Goal: Information Seeking & Learning: Find specific fact

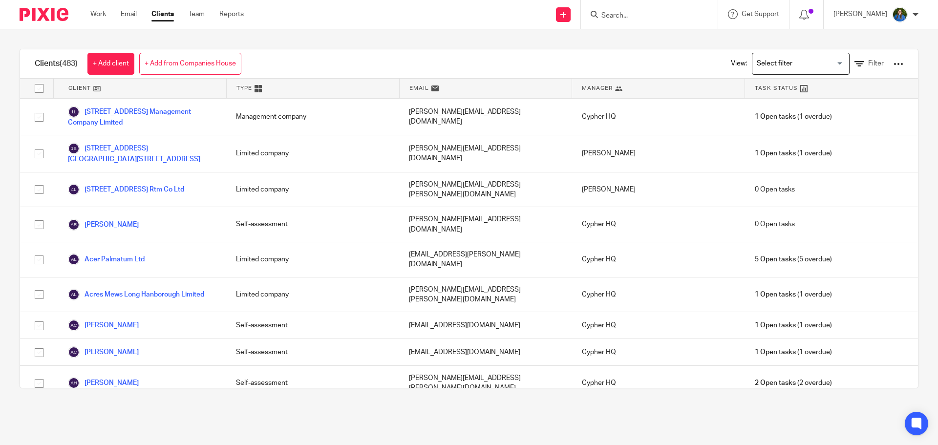
click at [637, 18] on input "Search" at bounding box center [644, 16] width 88 height 9
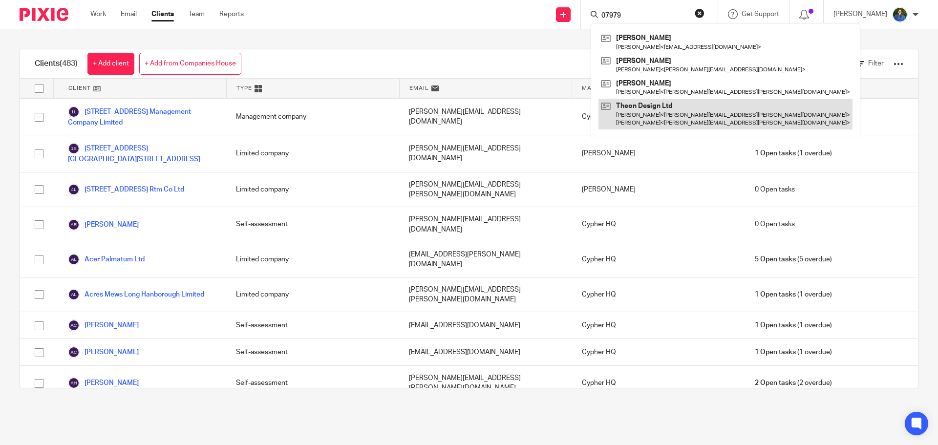
type input "07979"
click at [660, 114] on link at bounding box center [725, 114] width 254 height 30
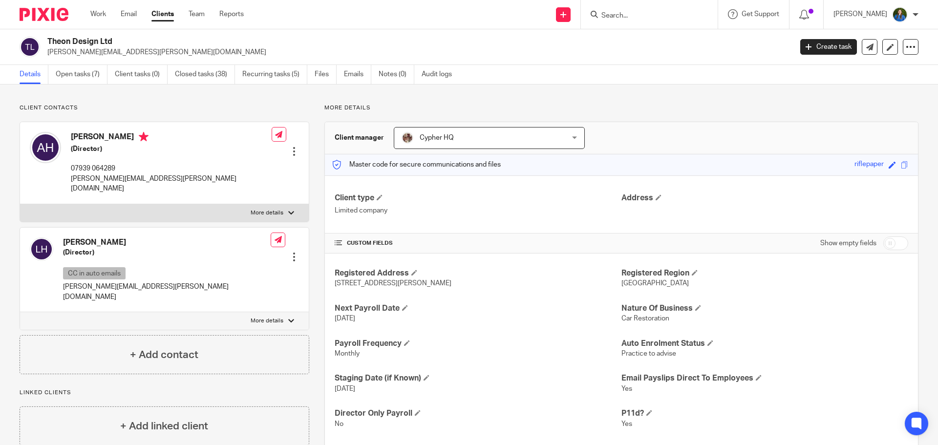
click at [264, 209] on p "More details" at bounding box center [267, 213] width 33 height 8
click at [20, 204] on input "More details" at bounding box center [20, 204] width 0 height 0
checkbox input "true"
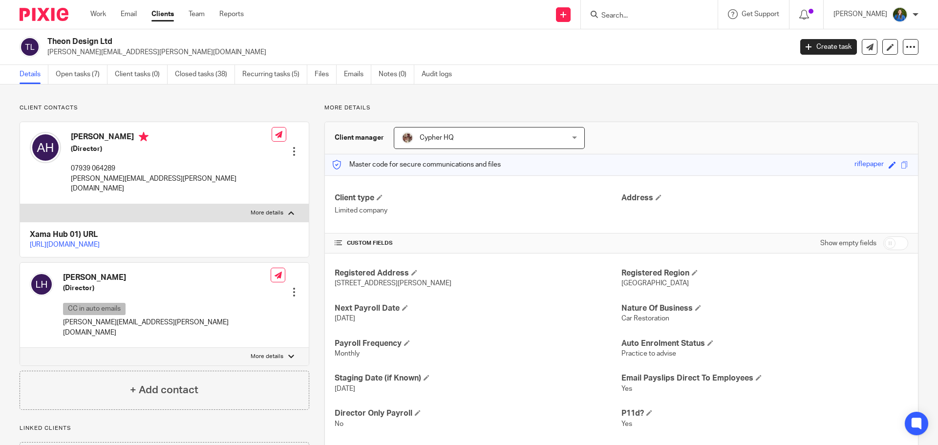
click at [656, 24] on div at bounding box center [649, 14] width 137 height 29
click at [637, 13] on input "Search" at bounding box center [644, 16] width 88 height 9
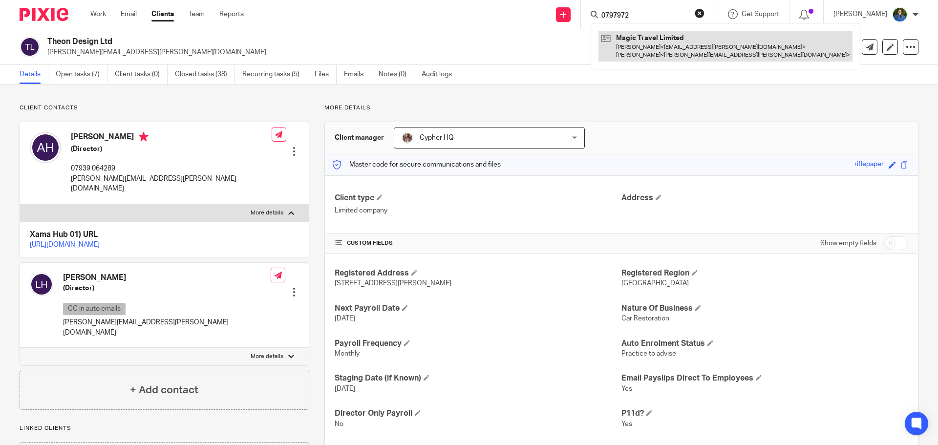
type input "0797972"
click at [649, 43] on link at bounding box center [725, 46] width 254 height 30
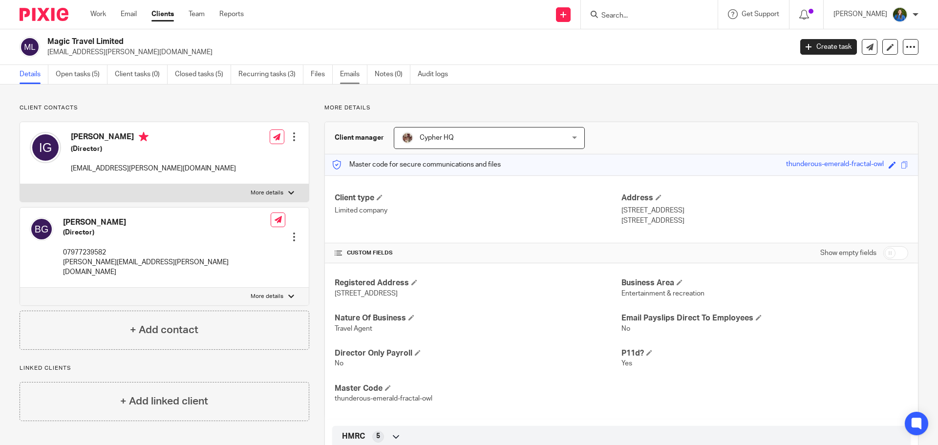
click at [343, 79] on link "Emails" at bounding box center [353, 74] width 27 height 19
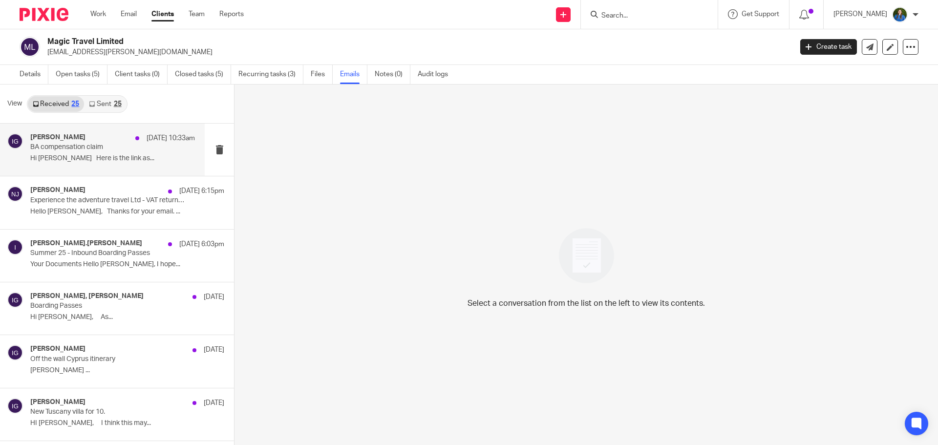
click at [68, 155] on p "Hi Matt Here is the link as..." at bounding box center [112, 158] width 165 height 8
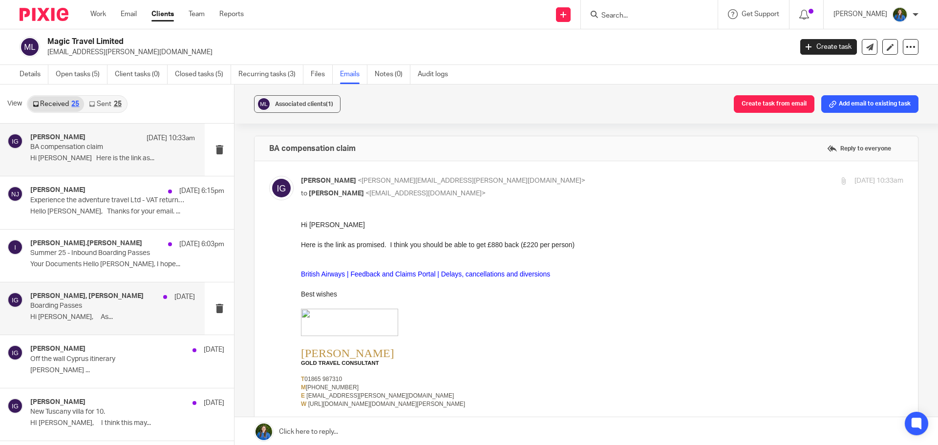
drag, startPoint x: 67, startPoint y: 319, endPoint x: 91, endPoint y: 322, distance: 24.3
click at [68, 319] on p "Hi Matt, As..." at bounding box center [112, 317] width 165 height 8
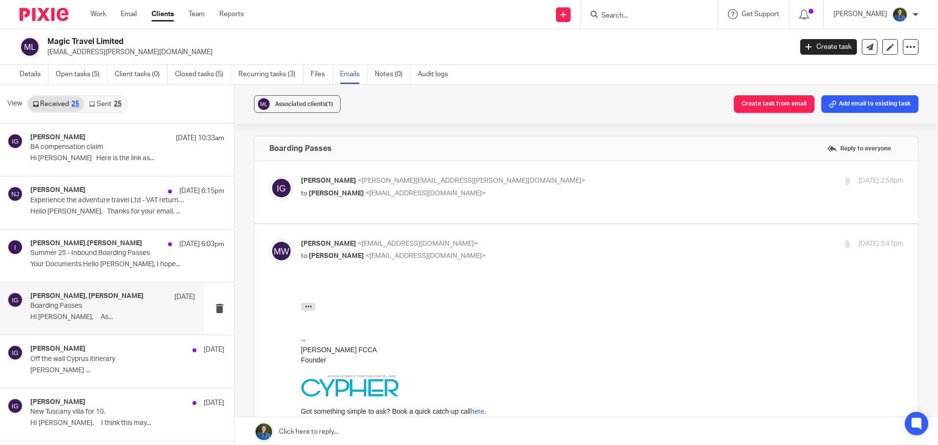
click at [493, 198] on p "to Matthew Williams <matt@cypherhq.co.uk>" at bounding box center [502, 194] width 402 height 10
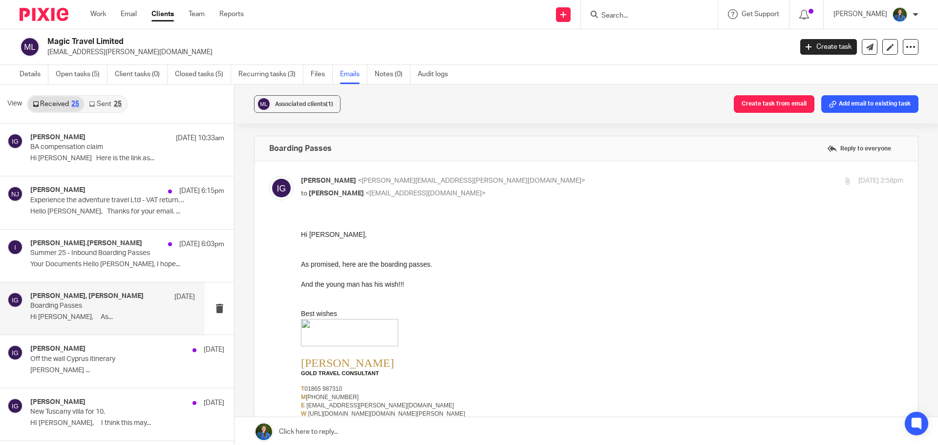
click at [504, 187] on div "Ian Gifford <ian.gifford@travelcounsellors.com> to Matthew Williams <matt@cyphe…" at bounding box center [502, 187] width 402 height 22
checkbox input "false"
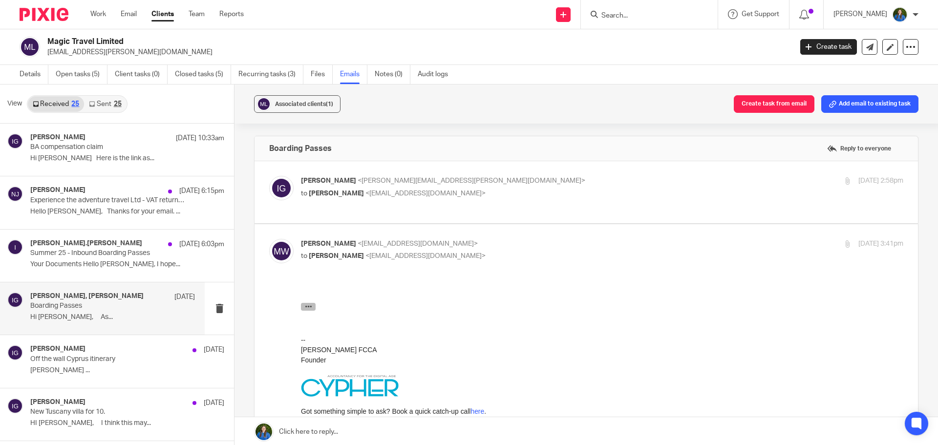
click at [306, 308] on icon "button" at bounding box center [308, 305] width 7 height 7
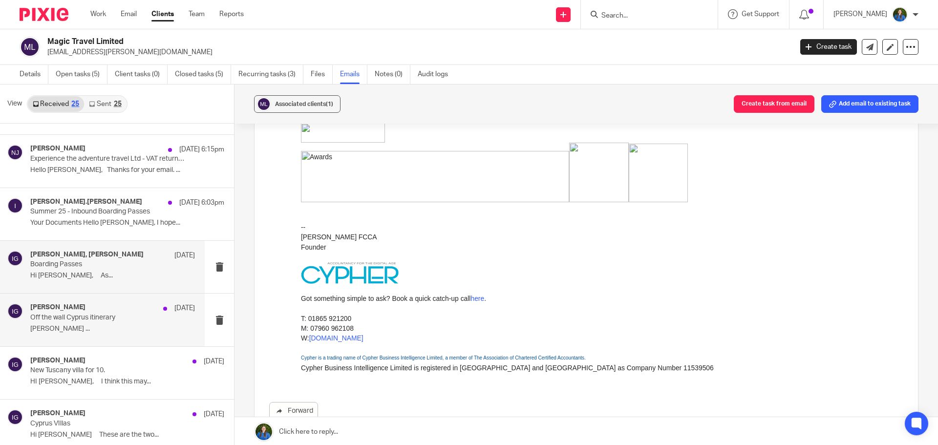
scroll to position [98, 0]
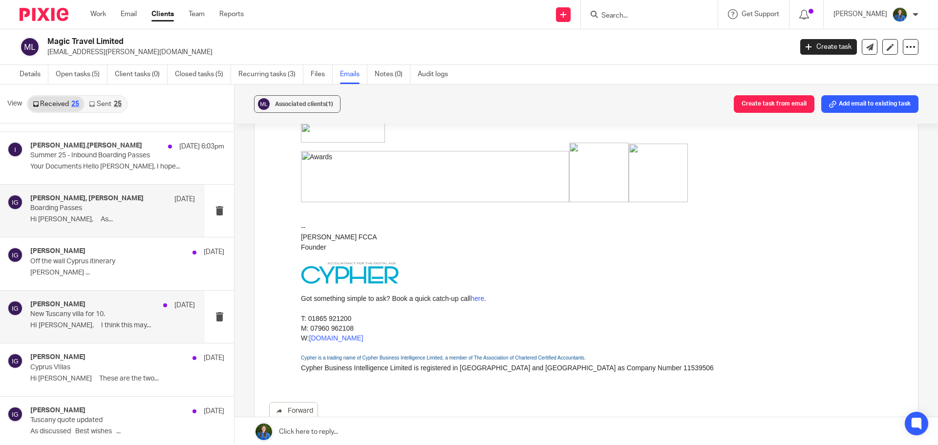
click at [71, 326] on p "HI Matt, I think this may..." at bounding box center [112, 325] width 165 height 8
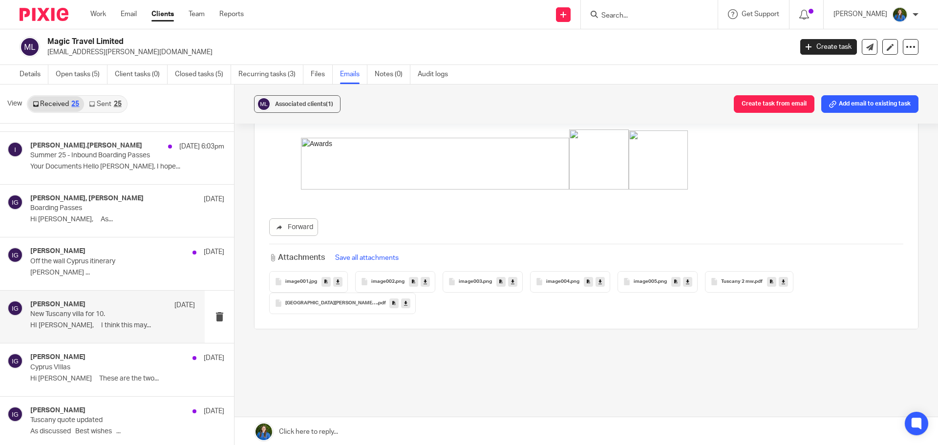
scroll to position [380, 0]
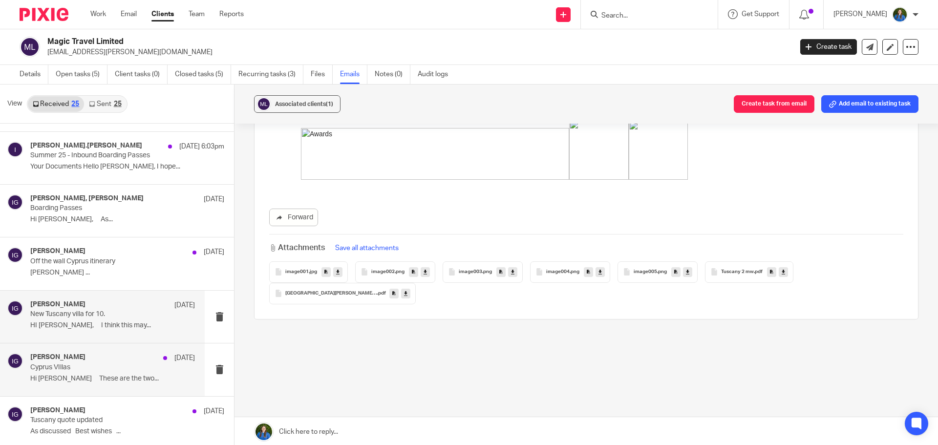
click at [76, 376] on p "Hi Matt These are the two..." at bounding box center [112, 379] width 165 height 8
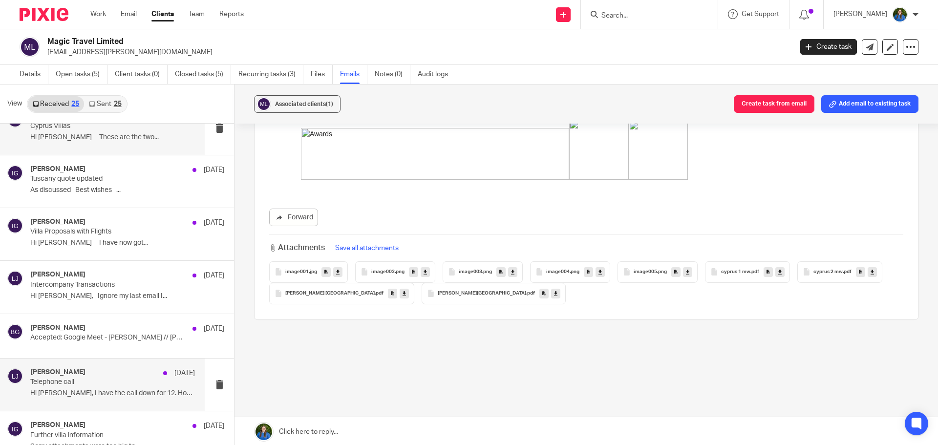
scroll to position [342, 0]
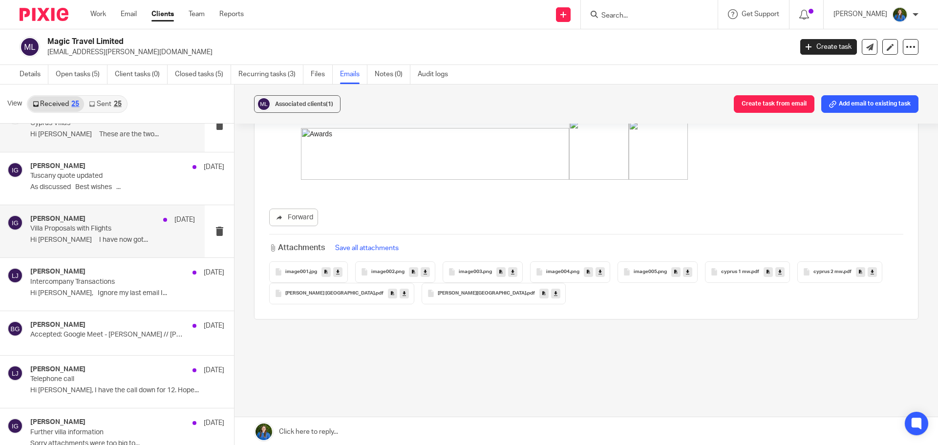
click at [73, 245] on div "Ian Gifford 29 Jul Villa Proposals with Flights Hi Matt I have now got..." at bounding box center [112, 231] width 165 height 33
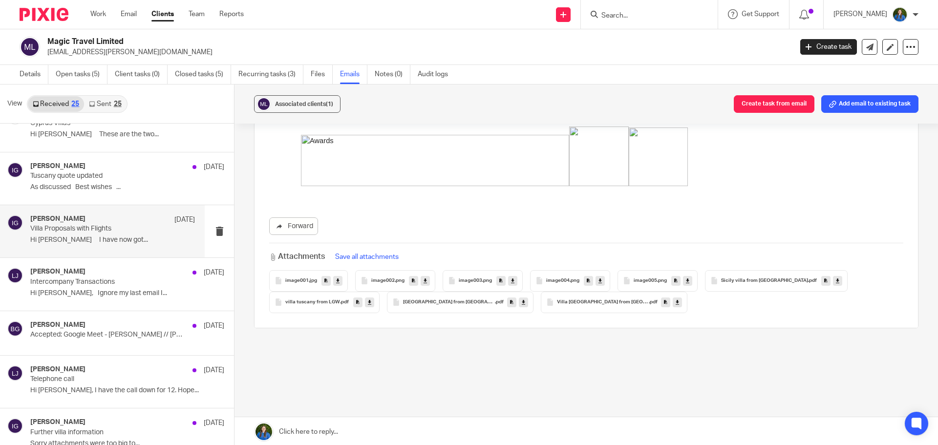
scroll to position [404, 0]
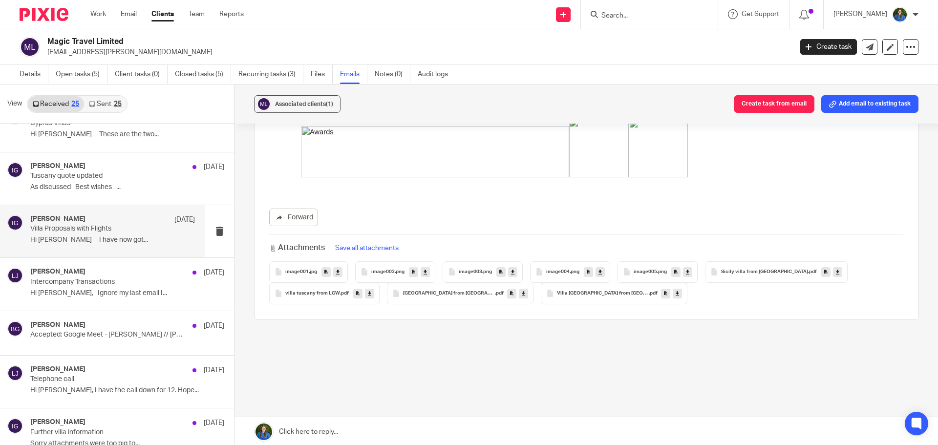
click at [522, 293] on icon at bounding box center [523, 293] width 3 height 7
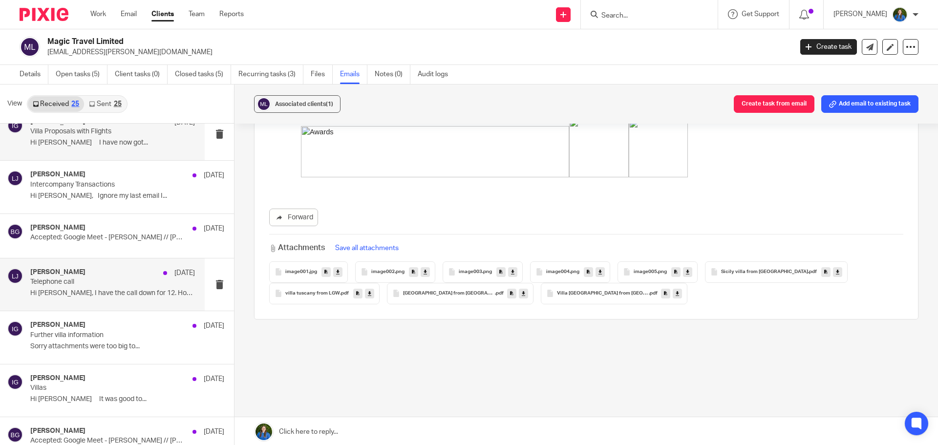
scroll to position [440, 0]
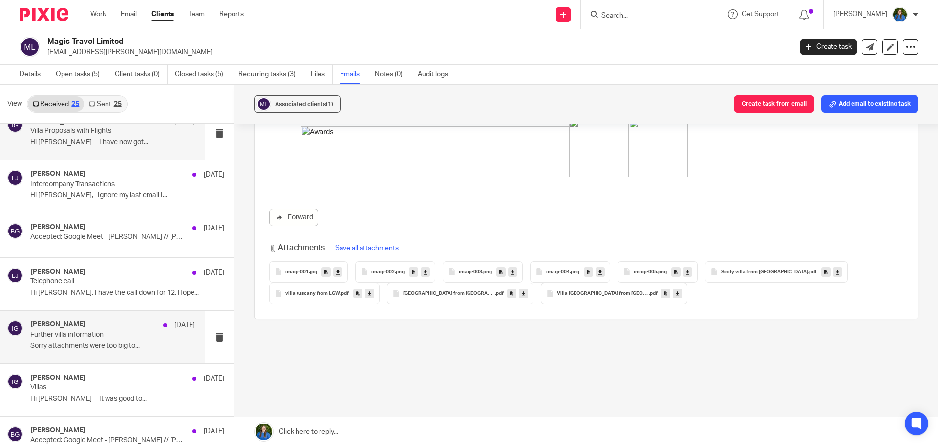
click at [68, 334] on p "Further villa information" at bounding box center [96, 335] width 132 height 8
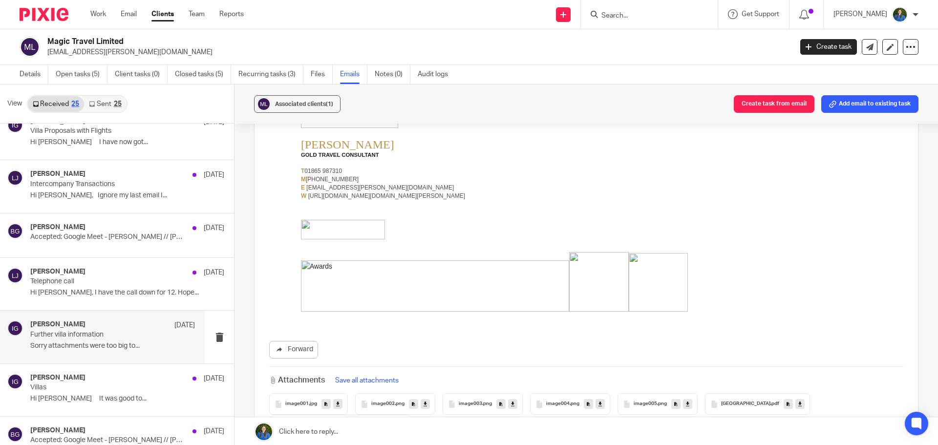
scroll to position [195, 0]
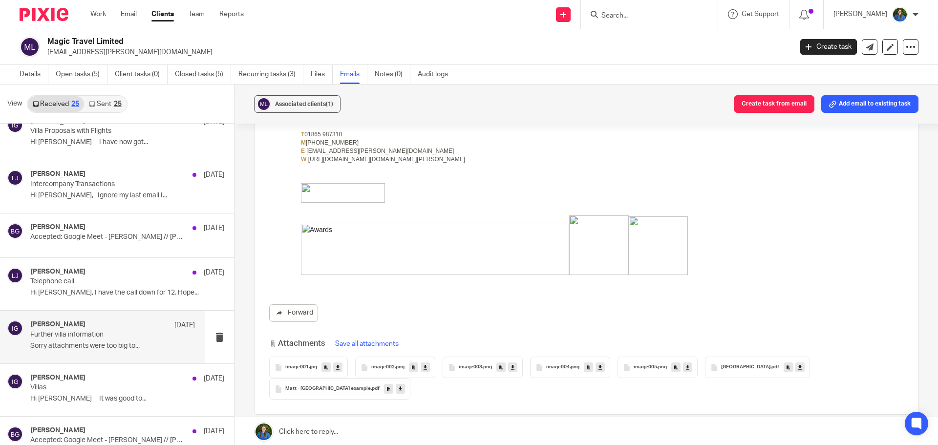
click at [396, 389] on link at bounding box center [400, 389] width 9 height 10
click at [106, 391] on p "Villas" at bounding box center [96, 387] width 132 height 8
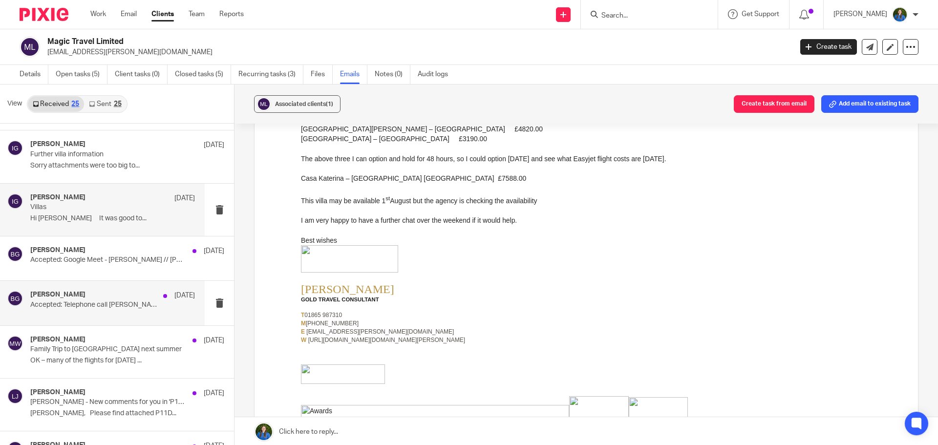
scroll to position [635, 0]
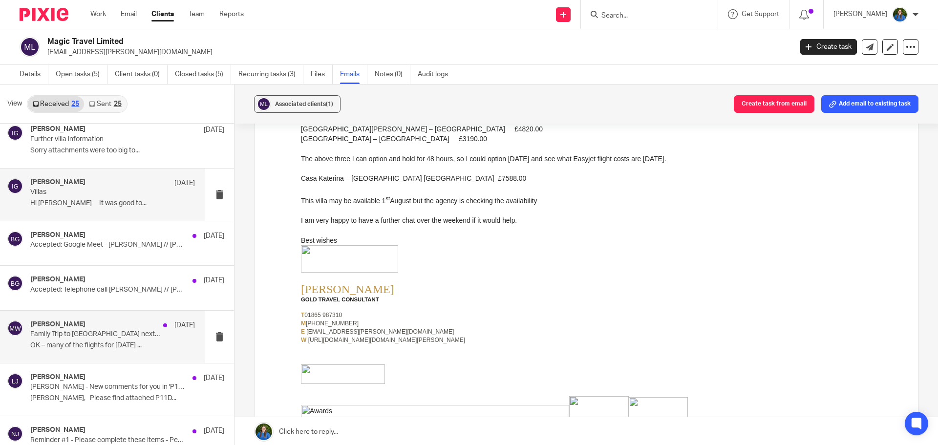
click at [77, 336] on p "Family Trip to Portugal next summer" at bounding box center [96, 334] width 132 height 8
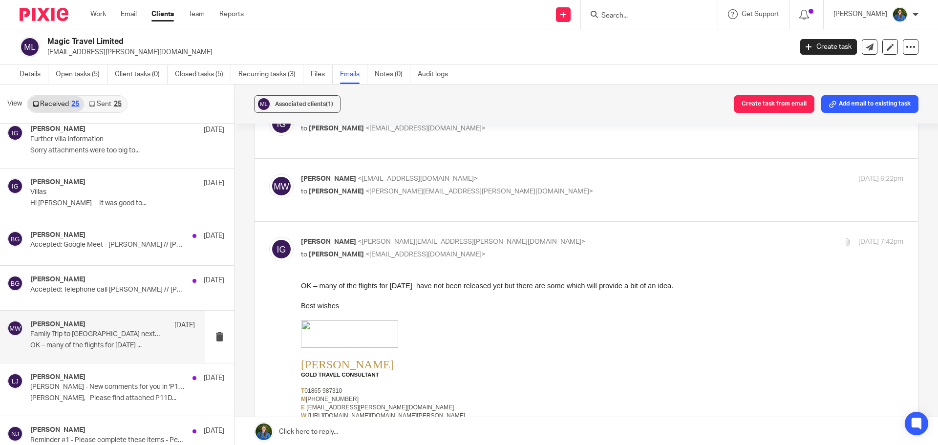
scroll to position [0, 0]
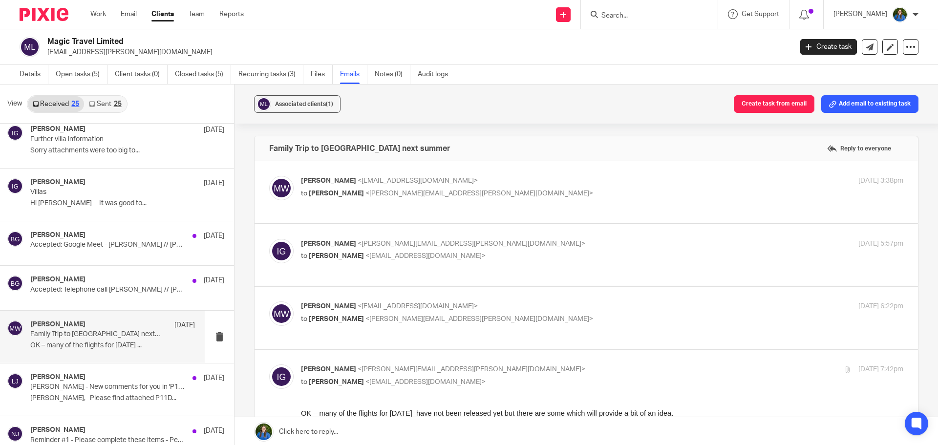
click at [486, 190] on p "to Ian Gifford <ian.gifford@travelcounsellors.com>" at bounding box center [502, 194] width 402 height 10
checkbox input "true"
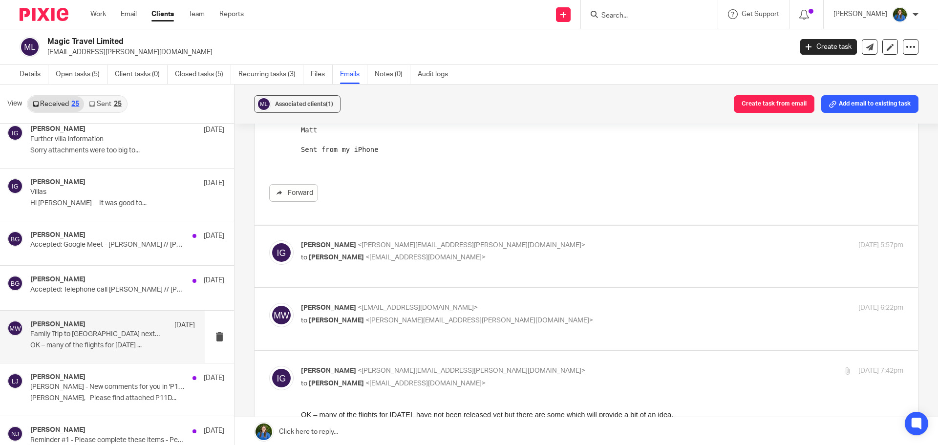
scroll to position [440, 0]
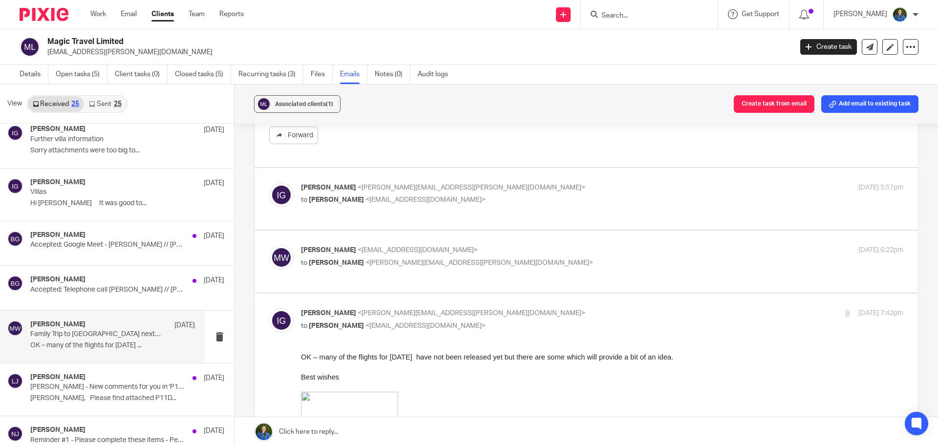
click at [518, 196] on p "to Matthew Williams <matt@cypherhq.co.uk>" at bounding box center [502, 200] width 402 height 10
checkbox input "true"
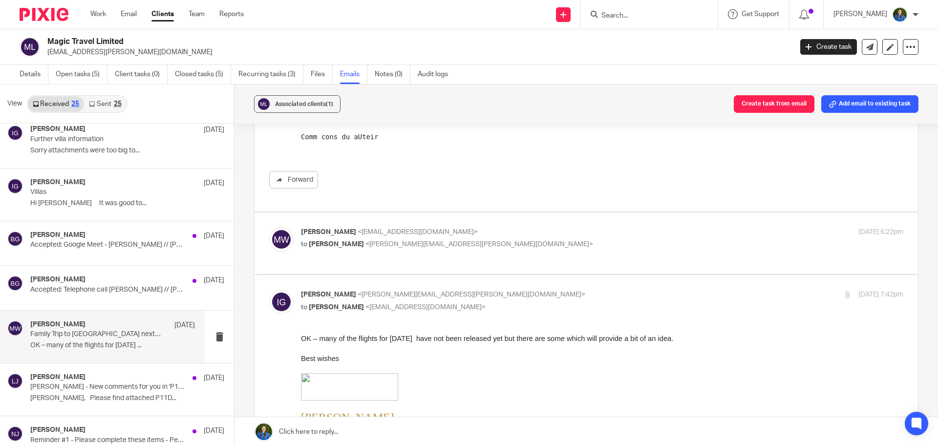
scroll to position [1172, 0]
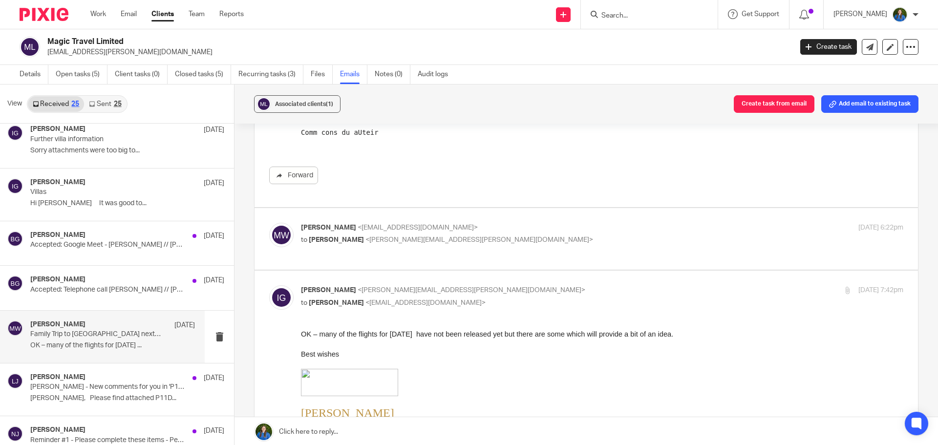
click at [461, 233] on p "Matthew Williams <matt@cypherhq.co.uk>" at bounding box center [502, 228] width 402 height 10
checkbox input "true"
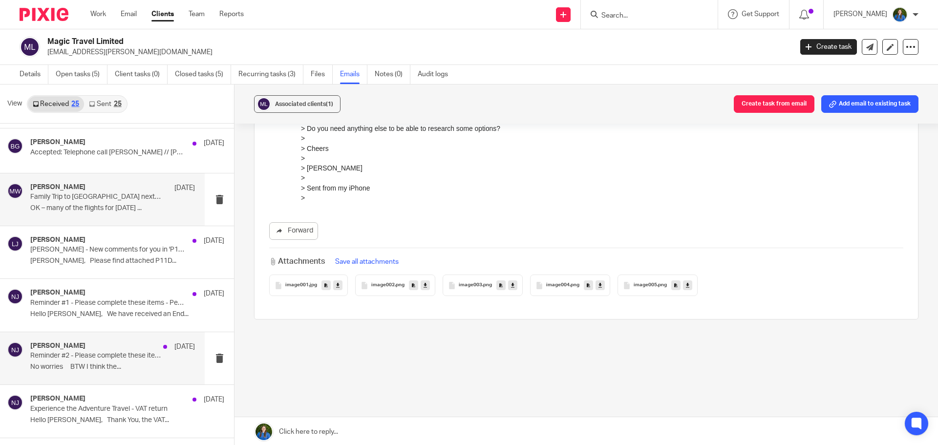
scroll to position [782, 0]
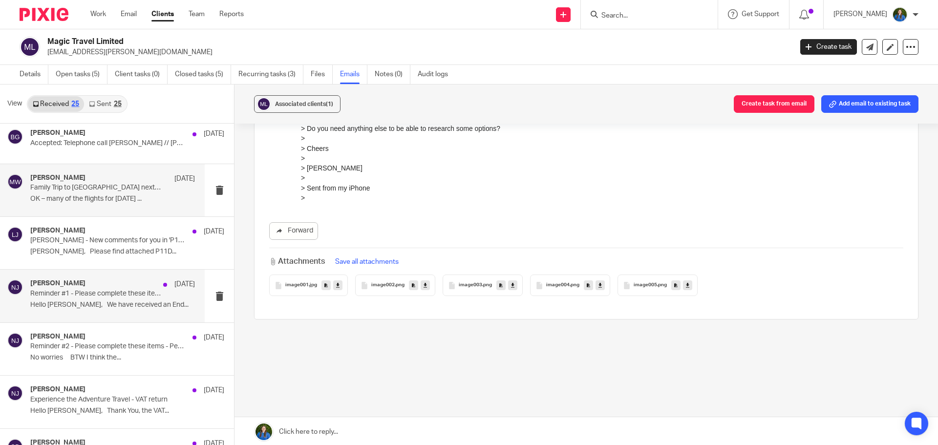
click at [68, 308] on p "Hello Nuala, We have received an End..." at bounding box center [112, 305] width 165 height 8
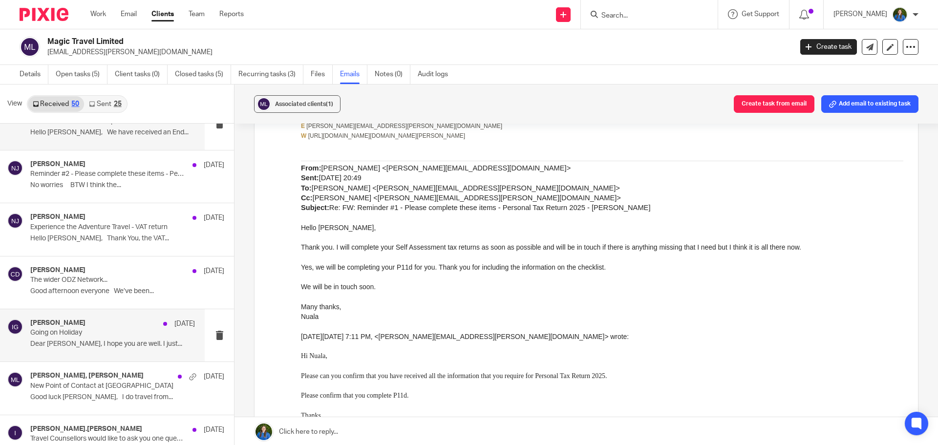
scroll to position [977, 0]
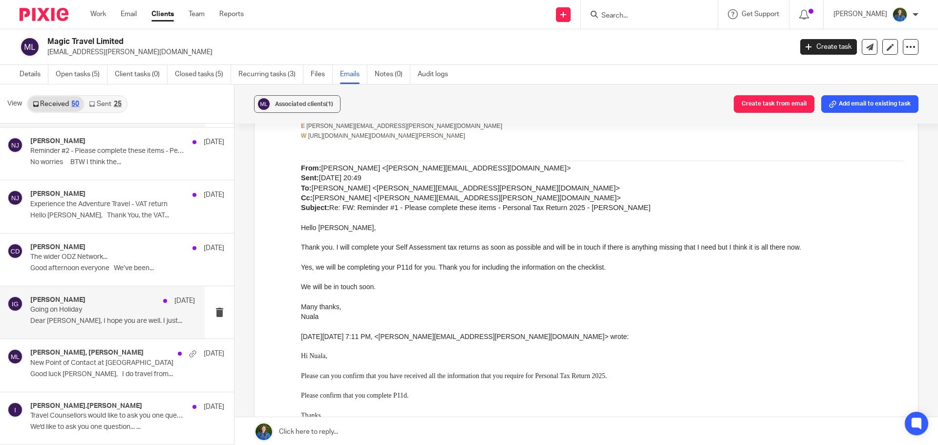
click at [77, 325] on p "Dear Matt, I hope you are well. I just..." at bounding box center [112, 321] width 165 height 8
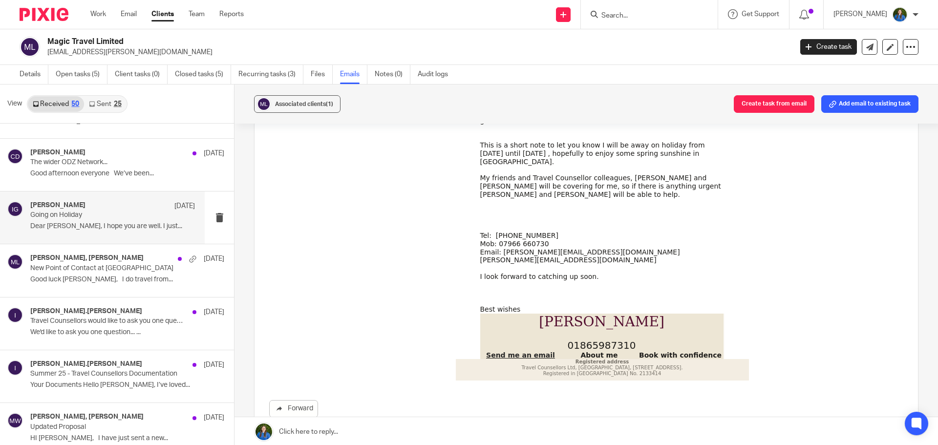
scroll to position [1075, 0]
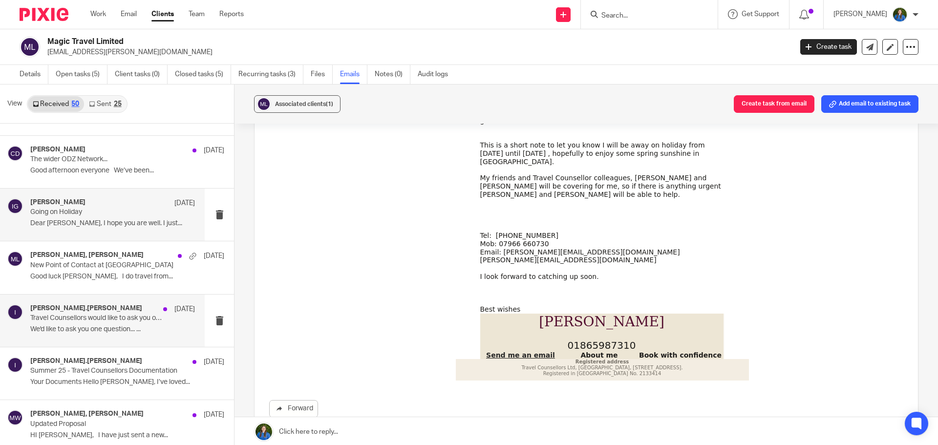
click at [105, 331] on p "We'd like to ask you one question... ..." at bounding box center [112, 329] width 165 height 8
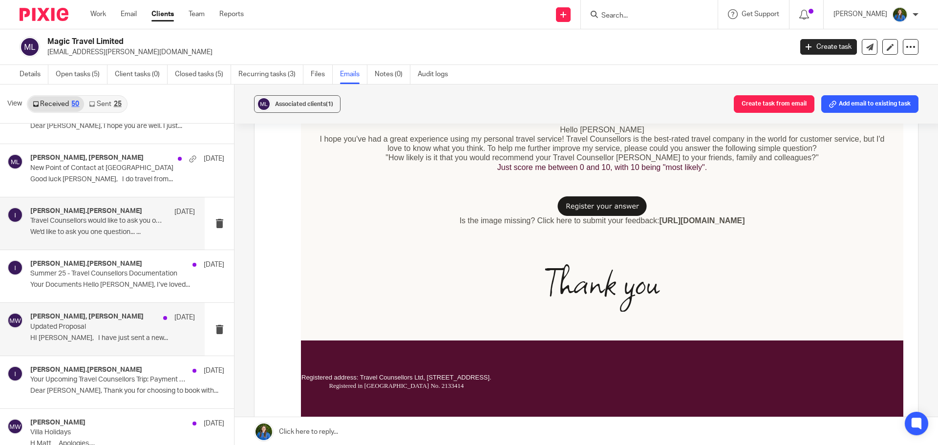
scroll to position [1172, 0]
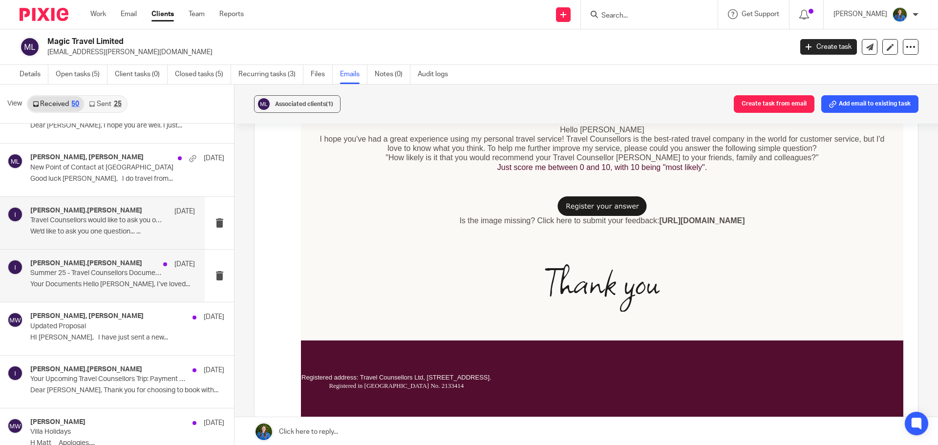
click at [58, 286] on p "Your Documents Hello Matt, I’ve loved..." at bounding box center [112, 284] width 165 height 8
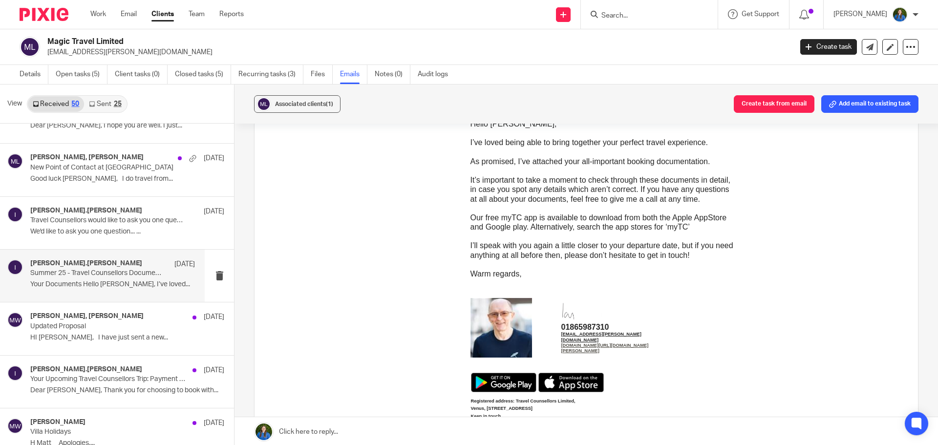
scroll to position [147, 0]
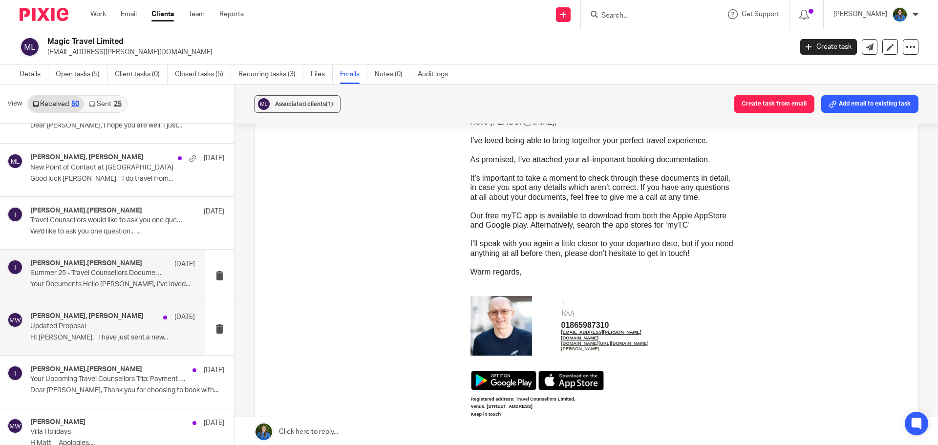
click at [76, 339] on p "HI Matt, I have just sent a new..." at bounding box center [112, 338] width 165 height 8
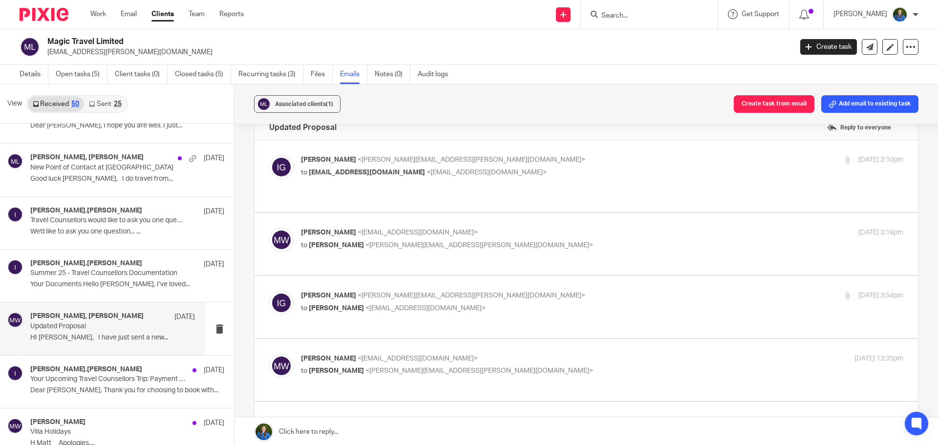
scroll to position [0, 0]
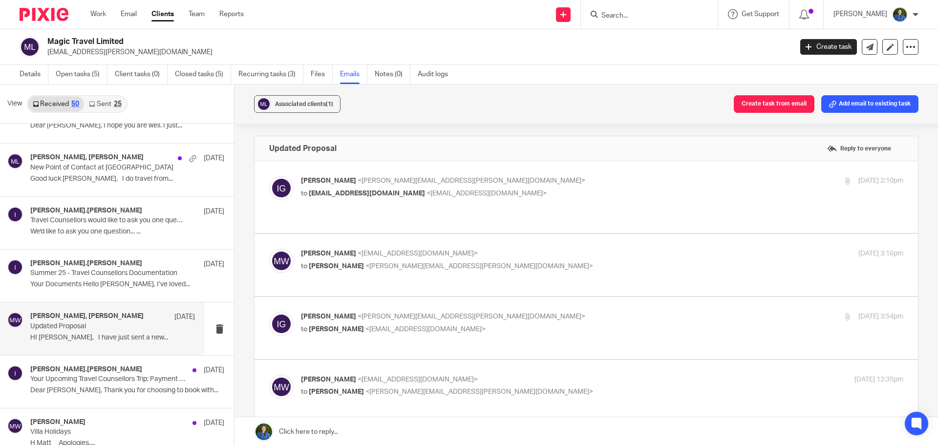
click at [480, 191] on p "to matt@cypherhq.co.uk <matt@cypherhq.co.uk>" at bounding box center [502, 194] width 402 height 10
checkbox input "true"
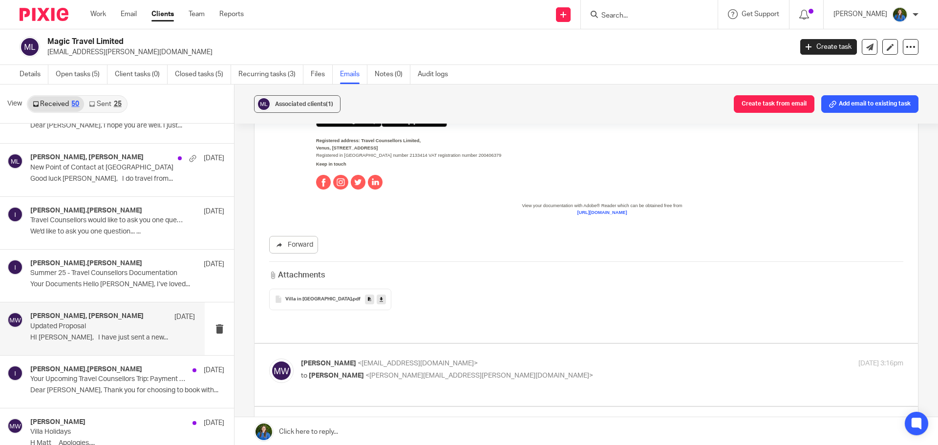
scroll to position [489, 0]
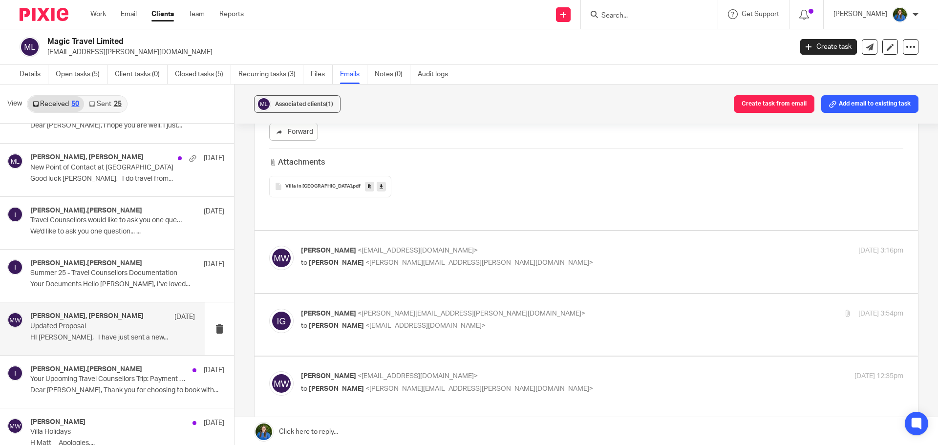
click at [503, 258] on p "to Ian Gifford <ian.gifford@travelcounsellors.com>" at bounding box center [502, 263] width 402 height 10
checkbox input "true"
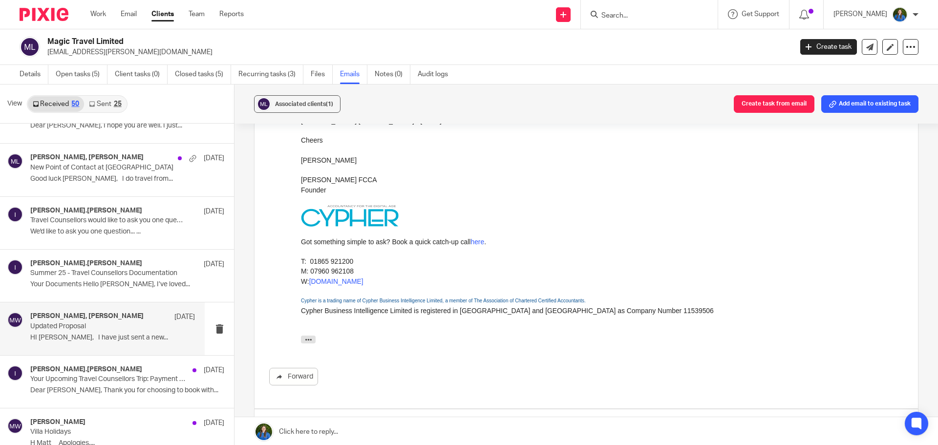
scroll to position [928, 0]
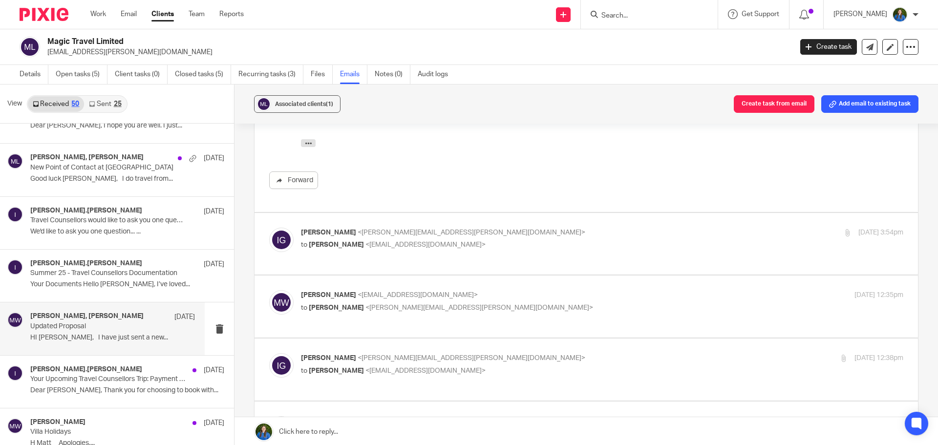
click at [479, 228] on p "Ian Gifford <ian.gifford@travelcounsellors.com>" at bounding box center [502, 233] width 402 height 10
checkbox input "true"
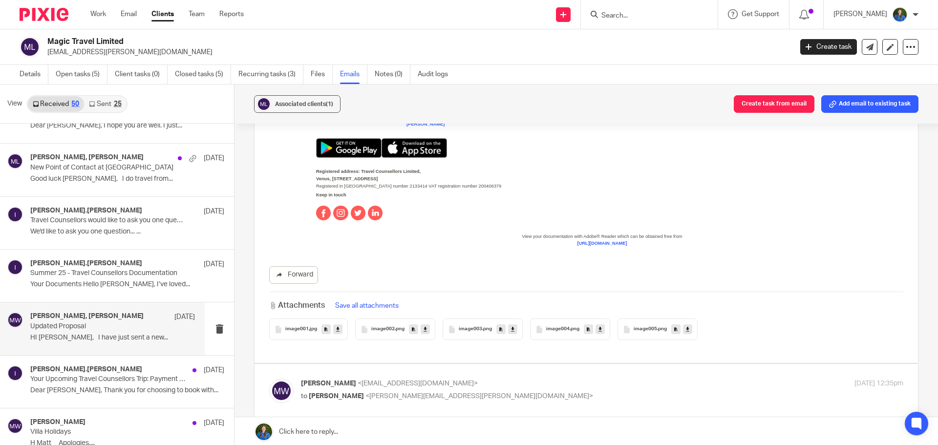
scroll to position [2003, 0]
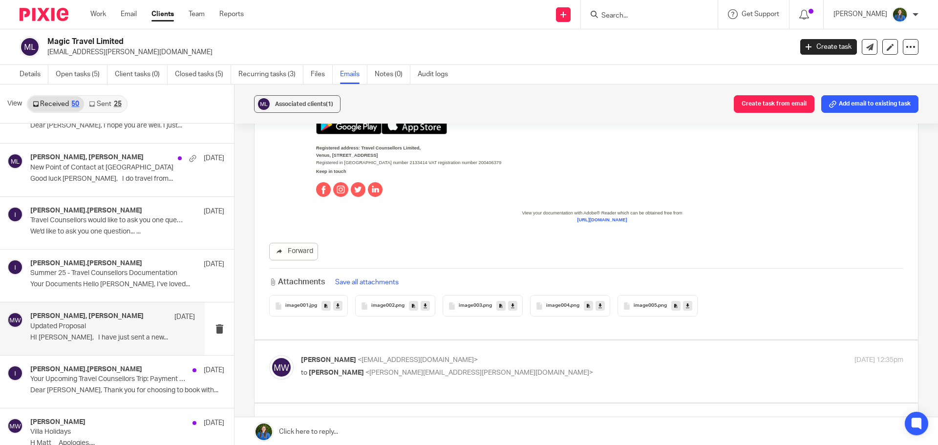
click at [523, 368] on p "to Ian Gifford <ian.gifford@travelcounsellors.com>" at bounding box center [502, 373] width 402 height 10
checkbox input "true"
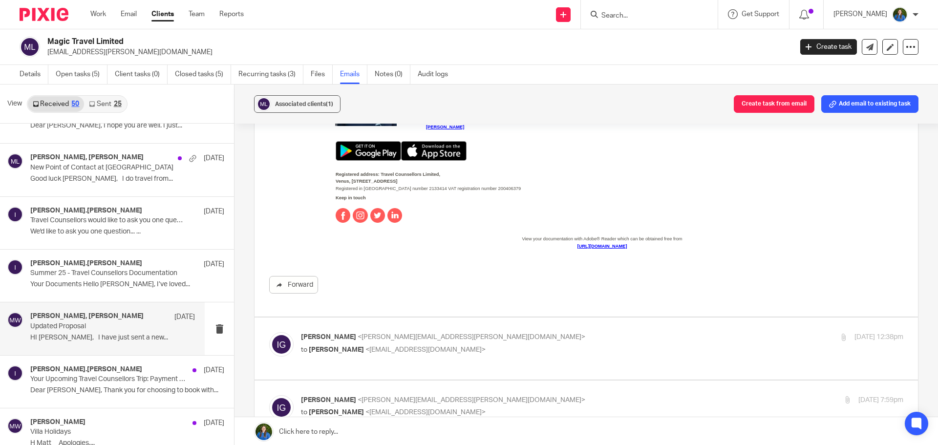
scroll to position [3224, 0]
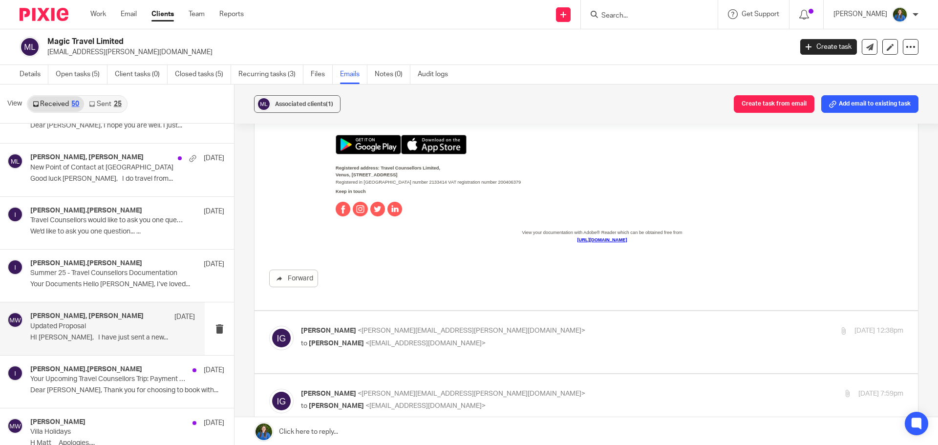
click at [516, 326] on p "Ian Gifford <ian.gifford@travelcounsellors.com>" at bounding box center [502, 331] width 402 height 10
checkbox input "true"
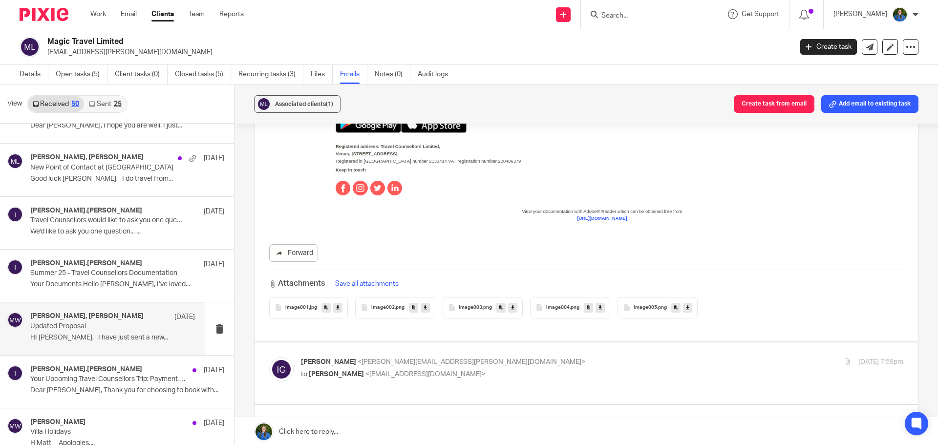
scroll to position [4836, 0]
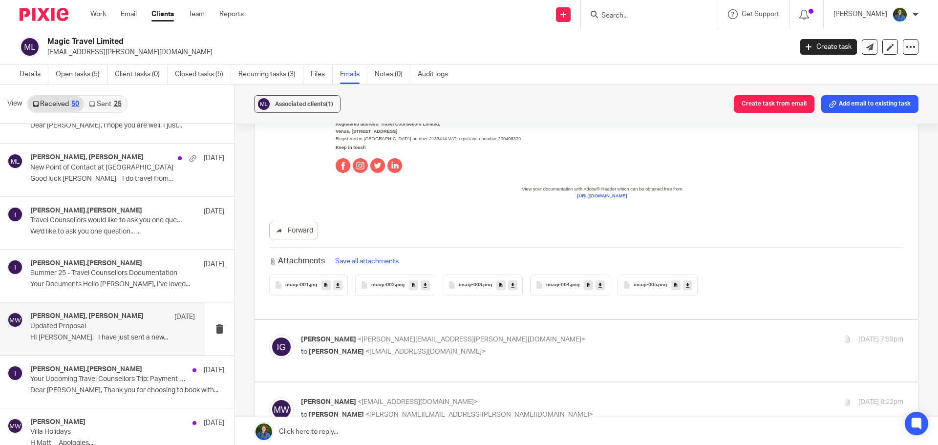
click at [511, 347] on p "to Matthew Williams <matt@cypherhq.co.uk>" at bounding box center [502, 352] width 402 height 10
checkbox input "true"
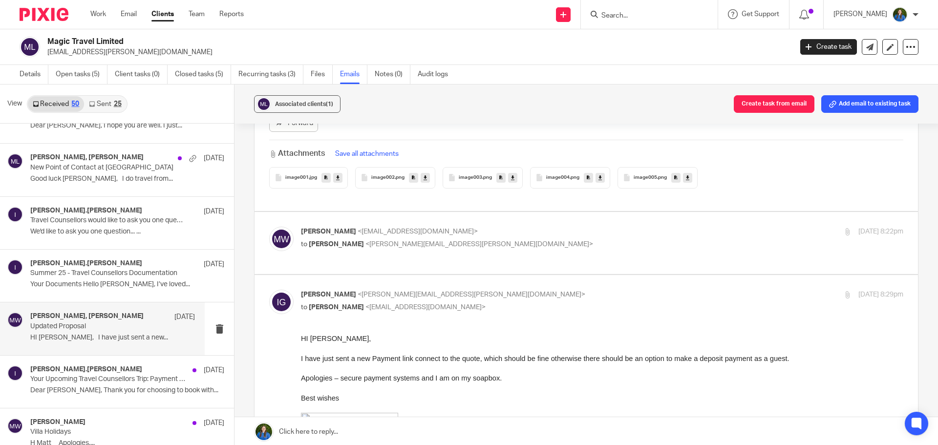
scroll to position [6888, 0]
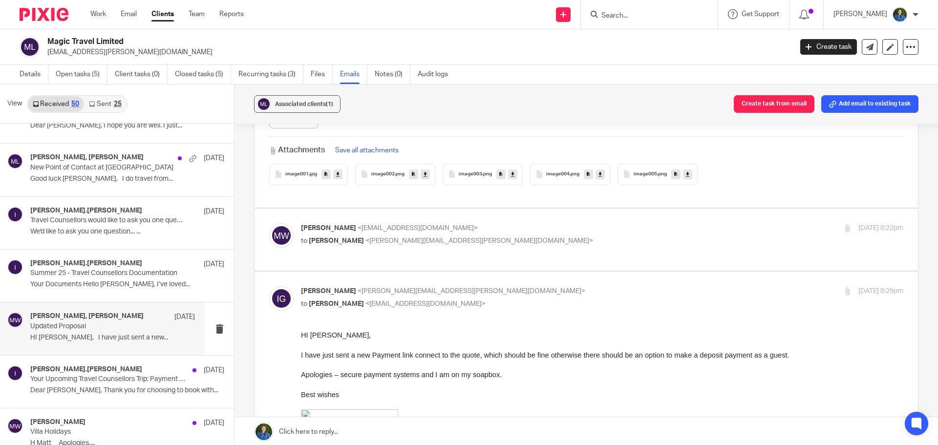
click at [542, 236] on p "to Ian Gifford <ian.gifford@travelcounsellors.com>" at bounding box center [502, 241] width 402 height 10
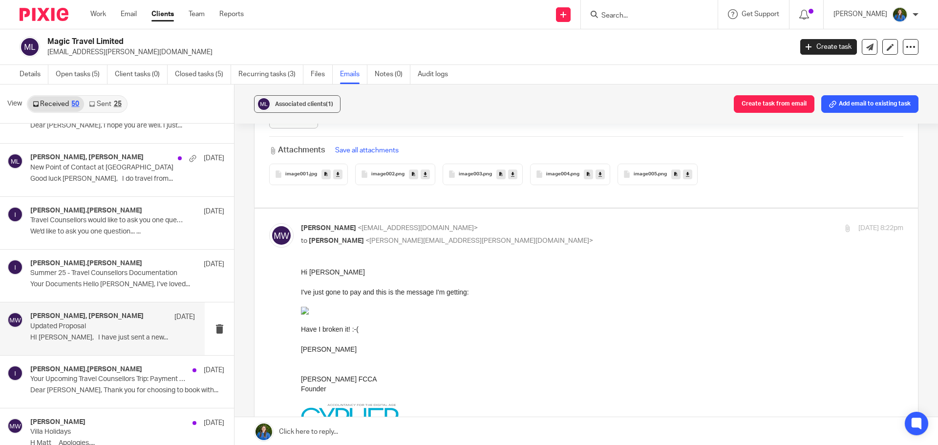
click at [498, 223] on p "Matt Williams <matt@cypherhq.co.uk>" at bounding box center [502, 228] width 402 height 10
checkbox input "false"
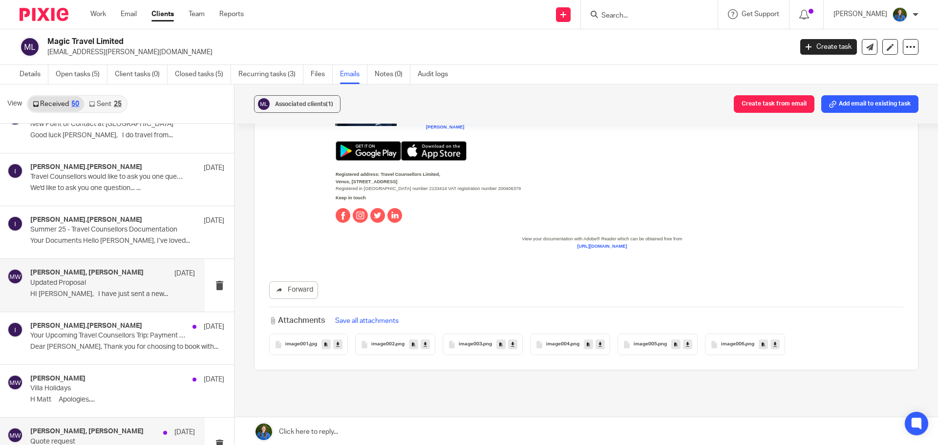
scroll to position [1270, 0]
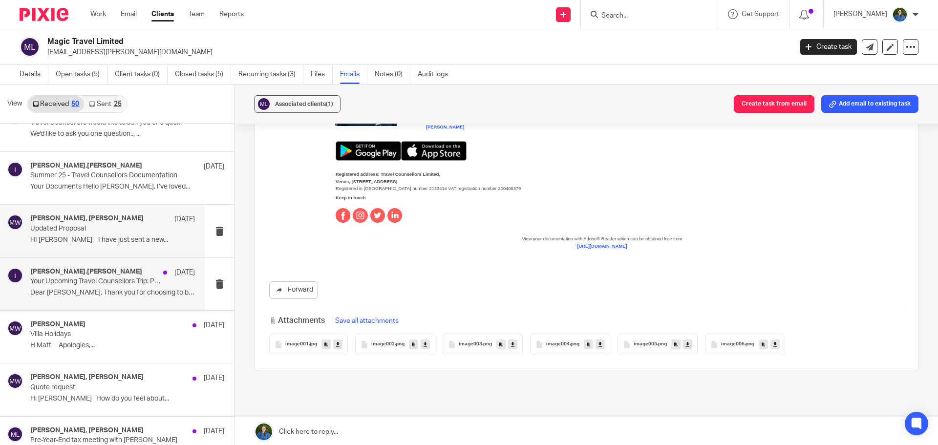
click at [97, 302] on div "ian.gifford 18 Mar Your Upcoming Travel Counsellors Trip: Payment Reminder Dear…" at bounding box center [102, 284] width 205 height 52
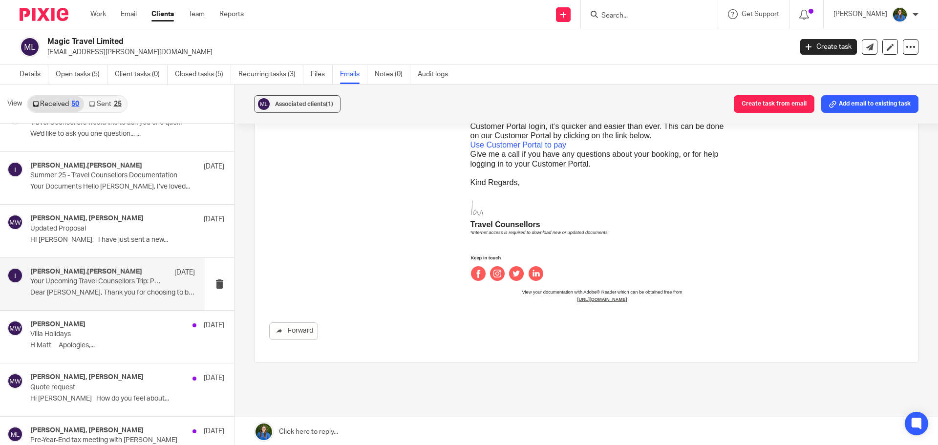
scroll to position [244, 0]
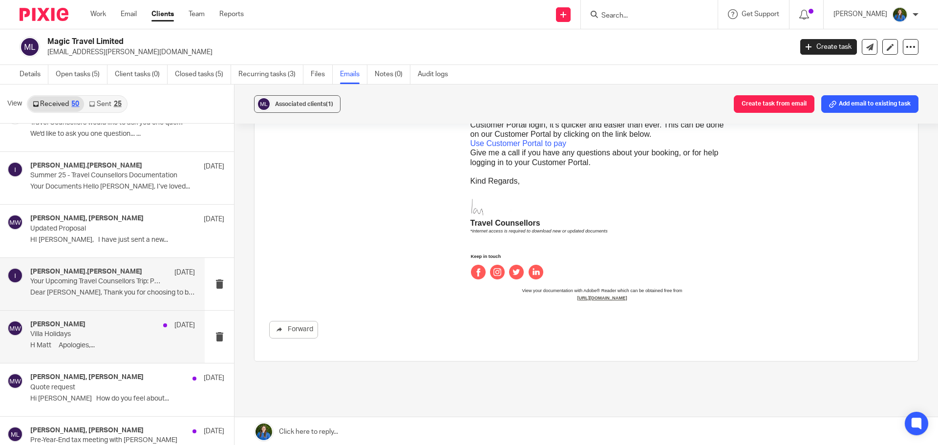
click at [56, 343] on p "H Matt Apologies,..." at bounding box center [112, 345] width 165 height 8
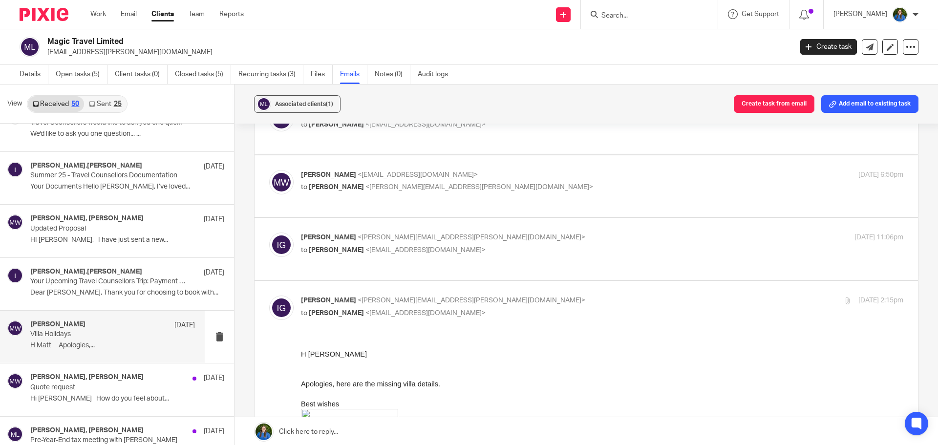
scroll to position [0, 0]
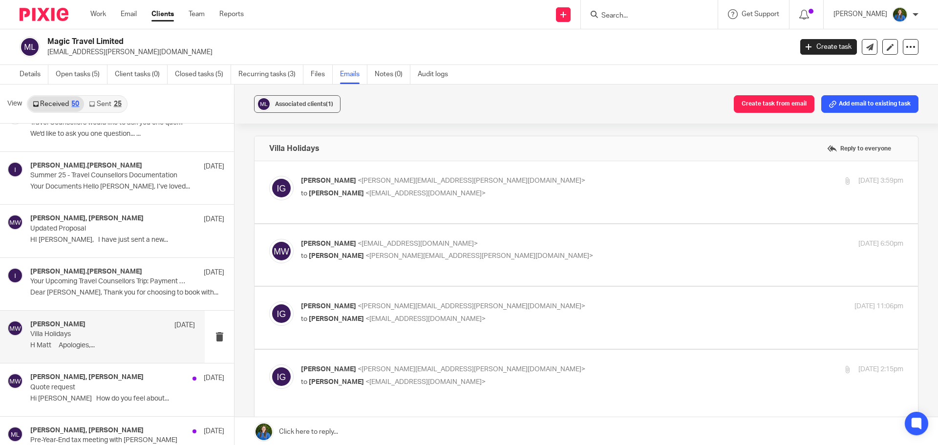
click at [496, 186] on div "Ian Gifford <ian.gifford@travelcounsellors.com> to Matthew Williams <matt@cyphe…" at bounding box center [502, 187] width 402 height 22
checkbox input "true"
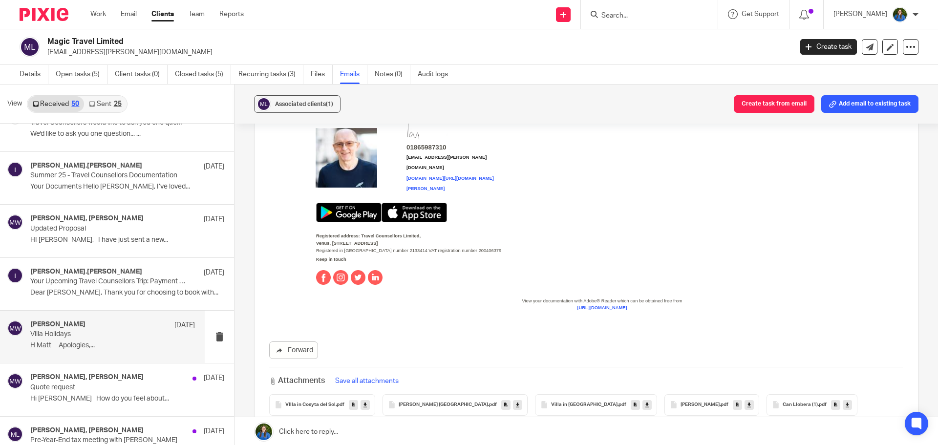
scroll to position [342, 0]
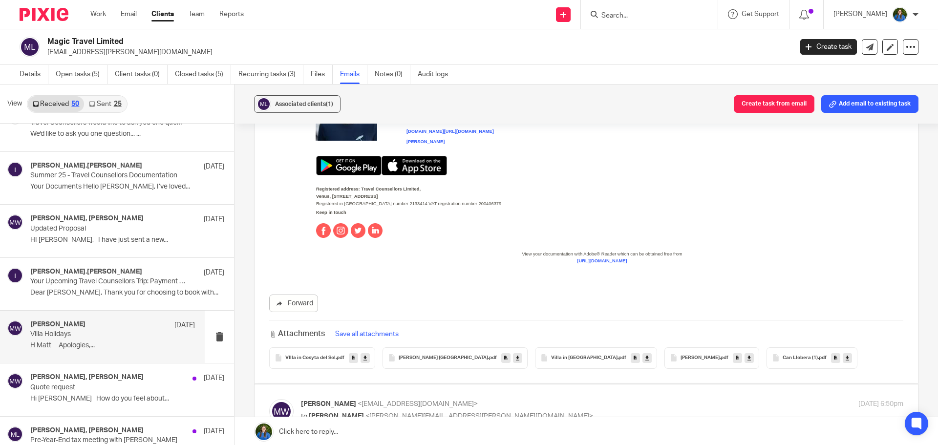
click at [645, 358] on icon at bounding box center [646, 357] width 3 height 7
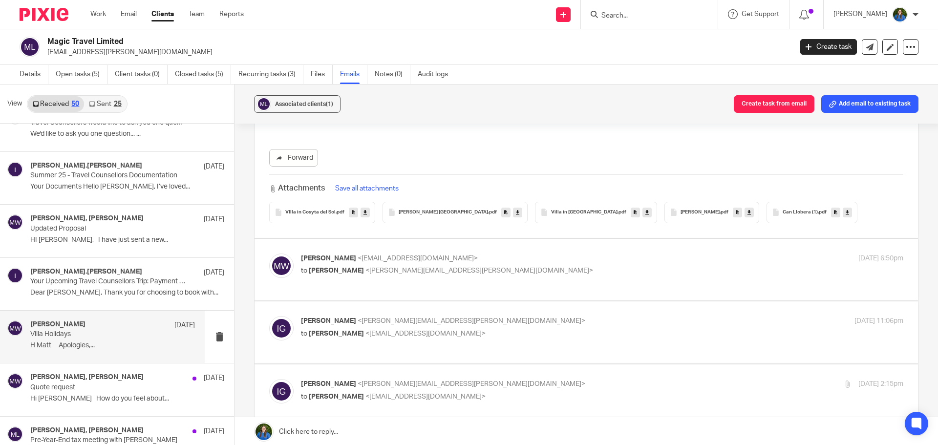
scroll to position [489, 0]
click at [489, 258] on p "Matthew Williams <matt@cypherhq.co.uk>" at bounding box center [502, 258] width 402 height 10
checkbox input "true"
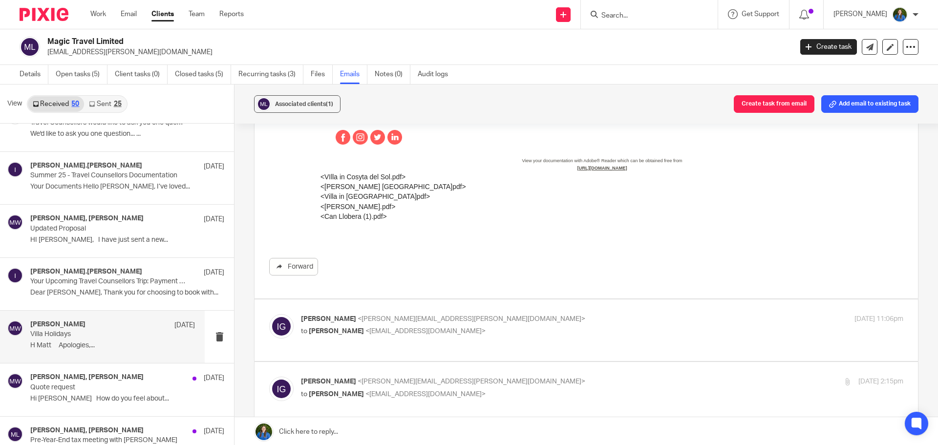
scroll to position [1172, 0]
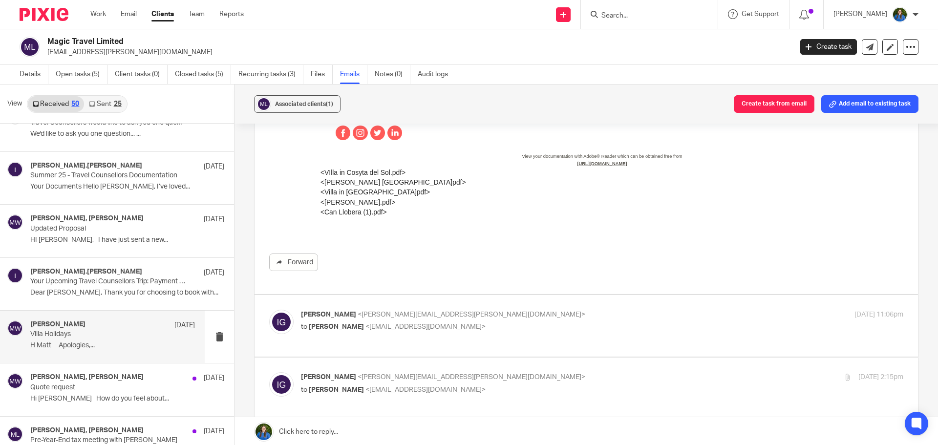
click at [551, 316] on p "Ian Gifford <ian.gifford@travelcounsellors.com>" at bounding box center [502, 315] width 402 height 10
checkbox input "true"
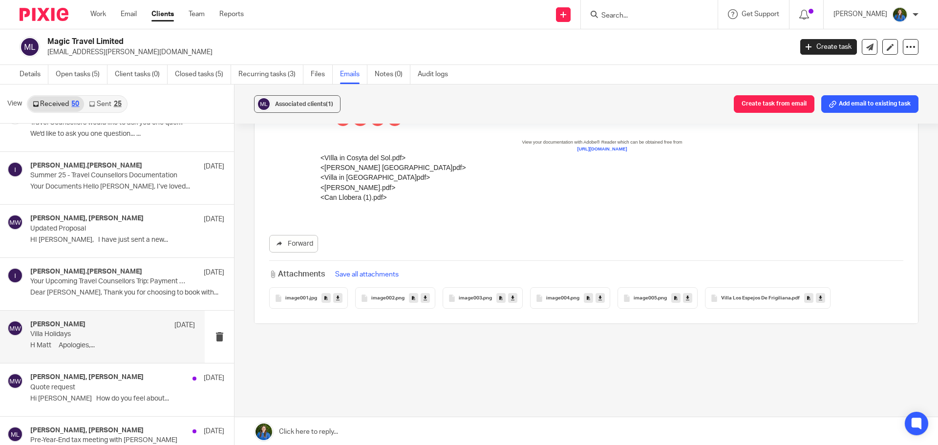
scroll to position [3115, 0]
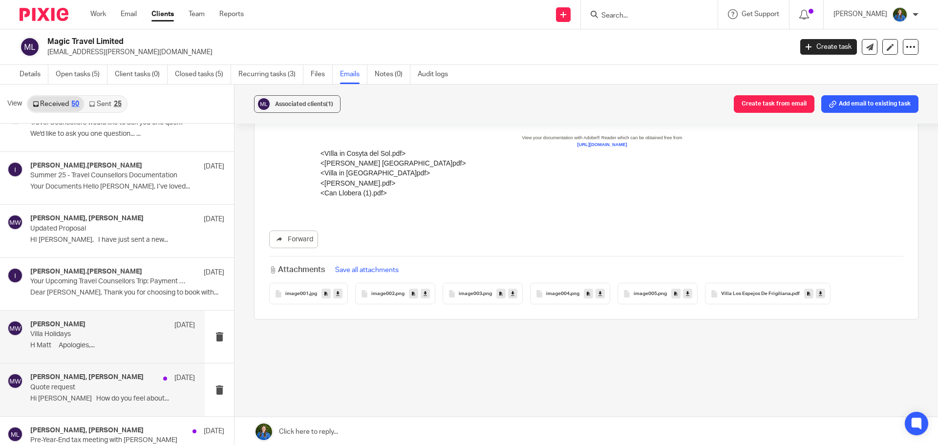
click at [93, 386] on p "Quote request" at bounding box center [96, 387] width 132 height 8
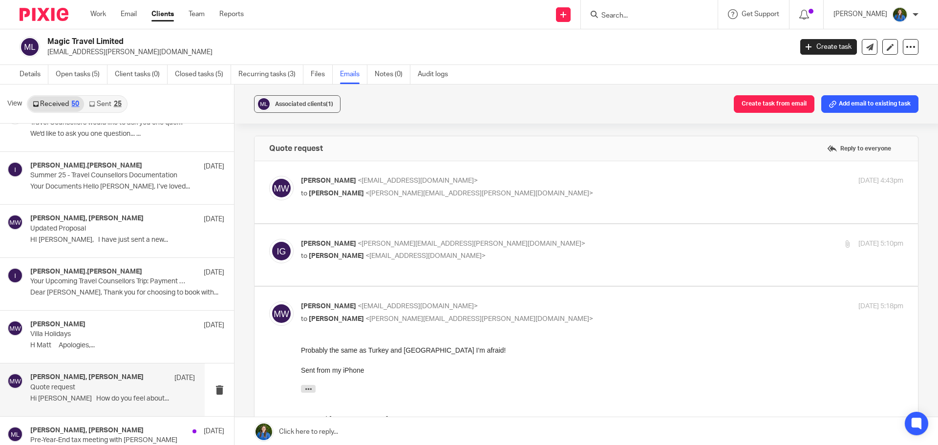
scroll to position [0, 0]
click at [491, 194] on p "to Ian Gifford <ian.gifford@travelcounsellors.com>" at bounding box center [502, 194] width 402 height 10
checkbox input "true"
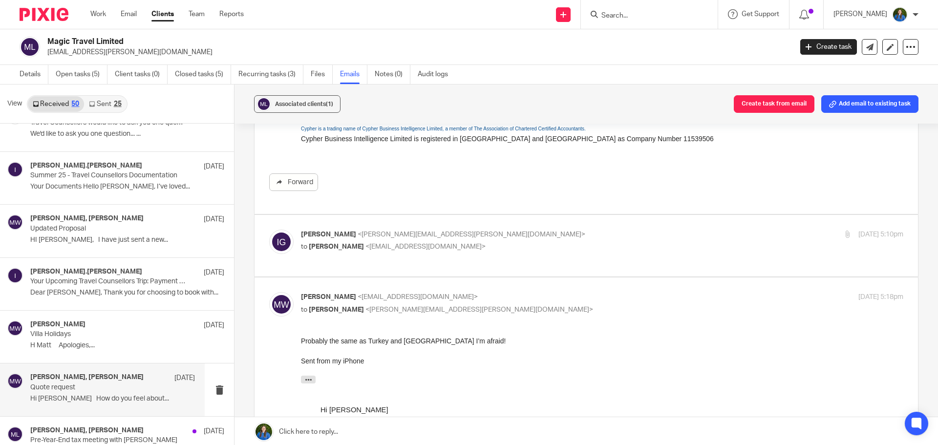
scroll to position [537, 0]
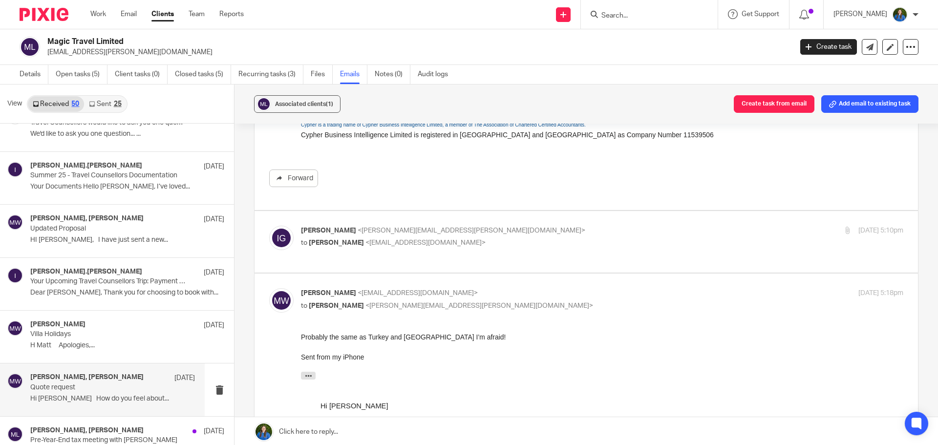
click at [531, 238] on p "to Matt Williams <matt@cypherhq.co.uk>" at bounding box center [502, 243] width 402 height 10
checkbox input "true"
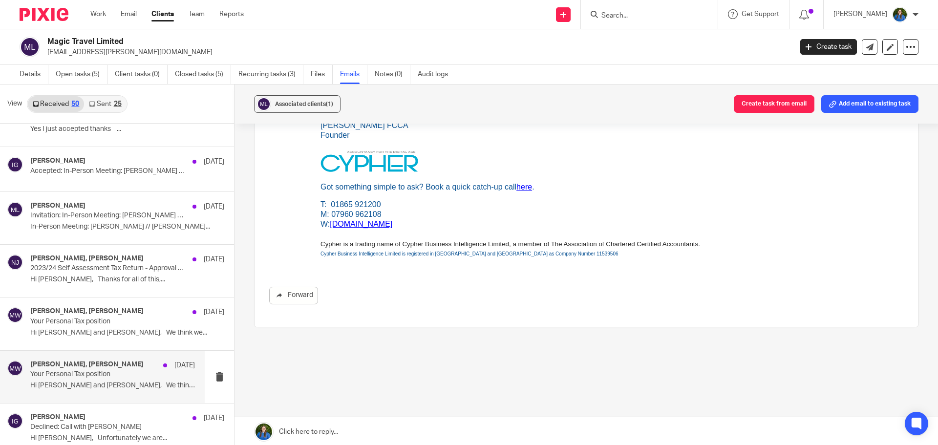
scroll to position [1612, 0]
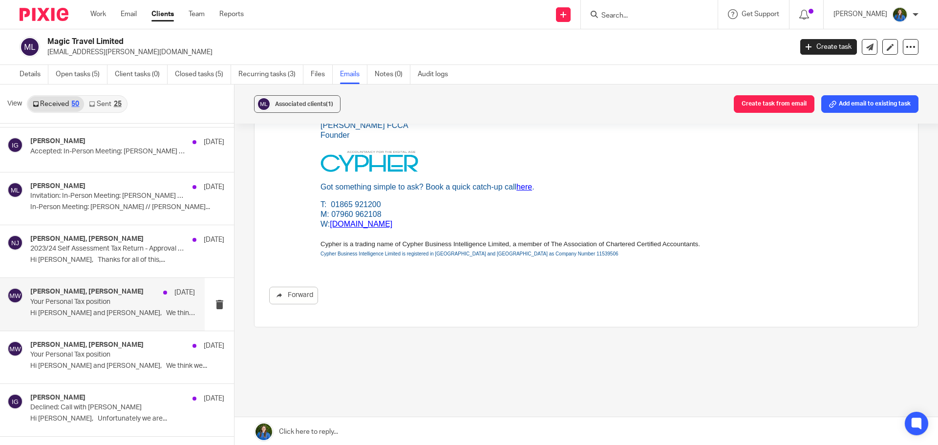
click at [105, 318] on div "Ian Gifford, Matthew Williams 17 Dec Your Personal Tax position Hi Matt and Nua…" at bounding box center [112, 304] width 165 height 33
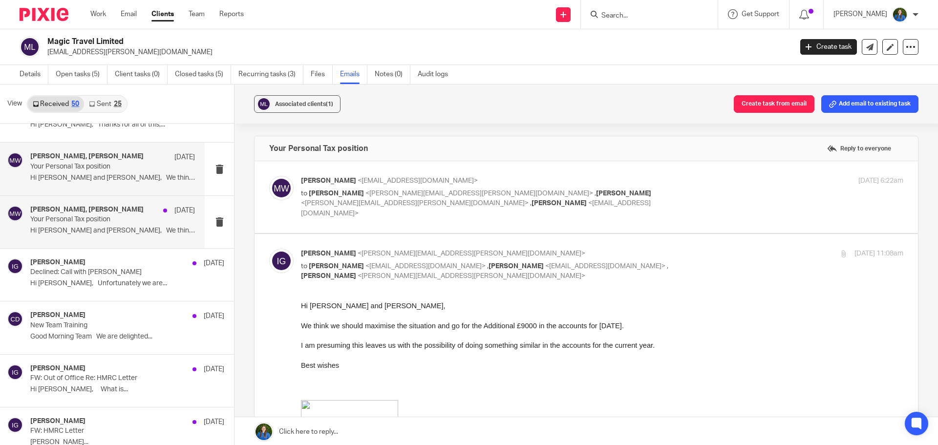
scroll to position [1759, 0]
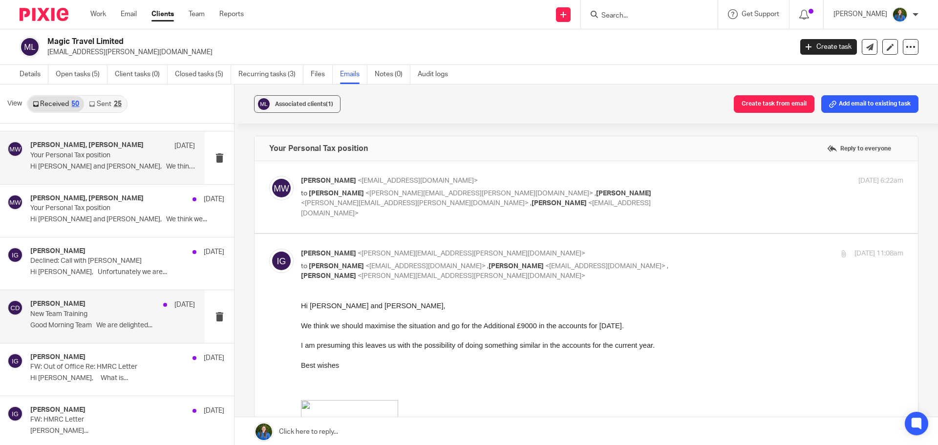
click at [85, 320] on div "Cathy Dunbabin 21 Nov New Team Training Good Morning Team We are delighted..." at bounding box center [112, 316] width 165 height 33
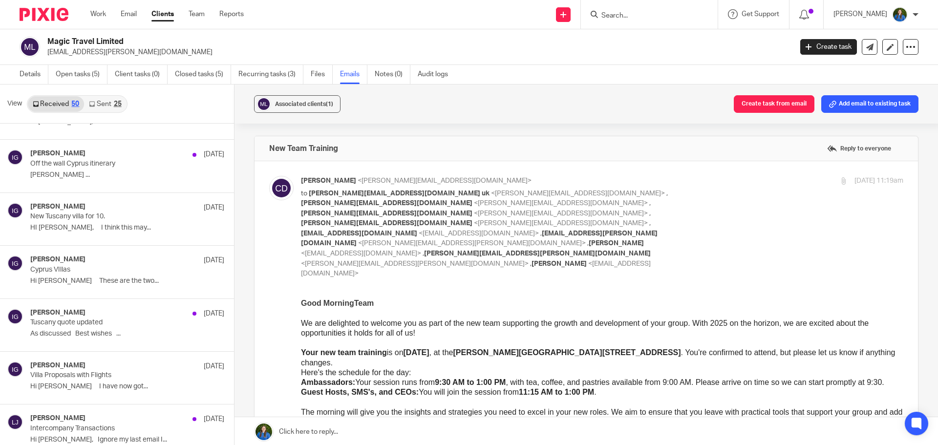
scroll to position [0, 0]
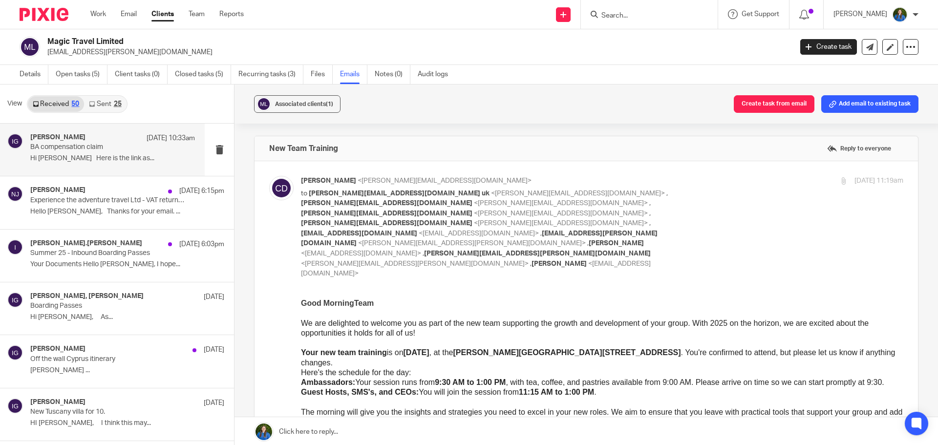
click at [61, 159] on p "Hi Matt Here is the link as..." at bounding box center [112, 158] width 165 height 8
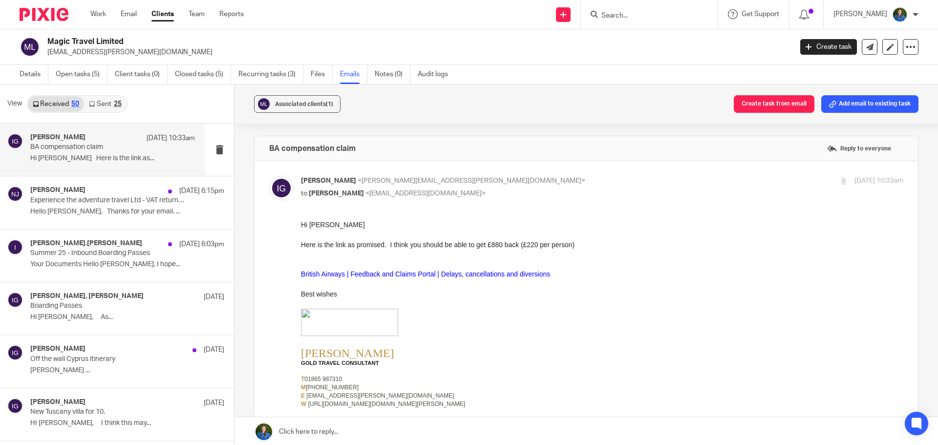
click at [100, 103] on link "Sent 25" at bounding box center [105, 104] width 42 height 16
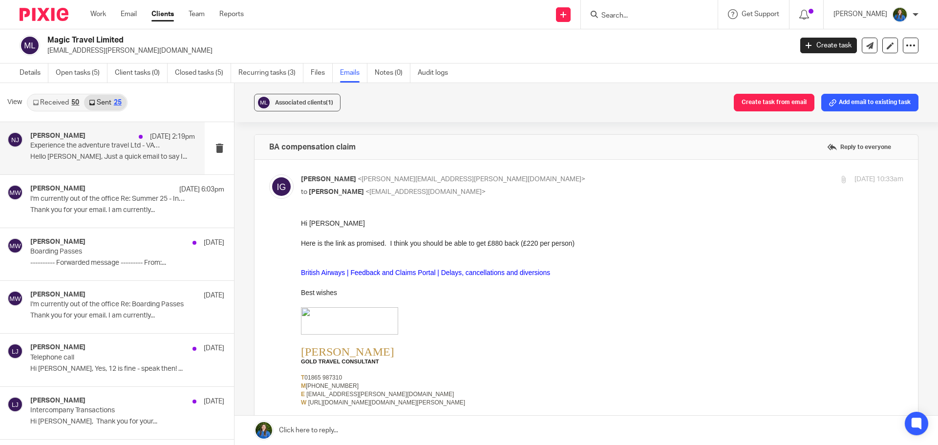
click at [59, 152] on div "Nuala James 16 Aug 2:19pm Experience the adventure travel Ltd - VAT return 31 J…" at bounding box center [112, 148] width 165 height 33
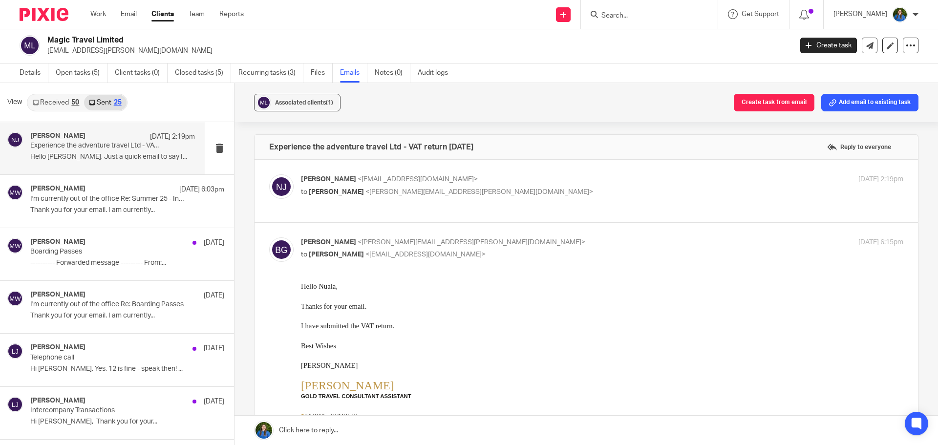
scroll to position [0, 0]
click at [95, 369] on p "Hi Barbara, Yes, 12 is fine - speak then! ..." at bounding box center [112, 369] width 165 height 8
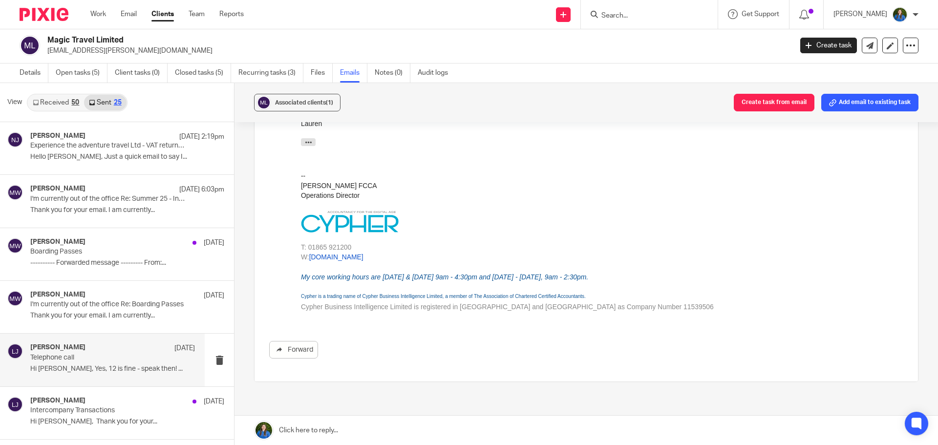
scroll to position [244, 0]
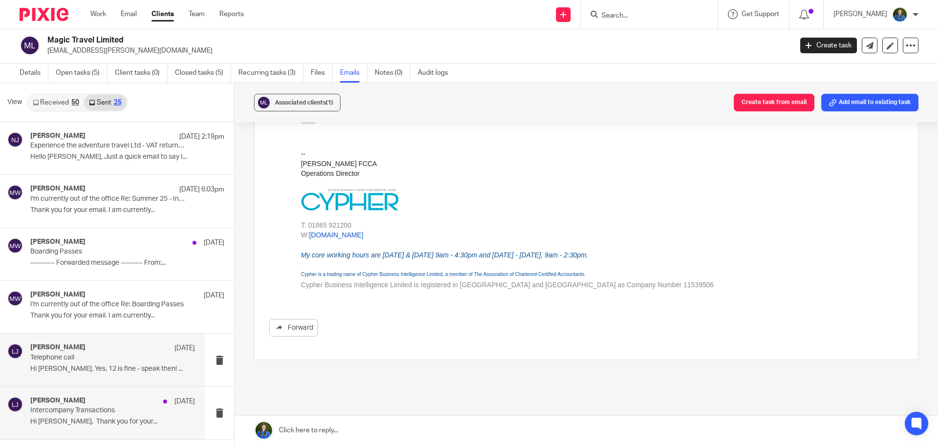
click at [78, 408] on p "Intercompany Transactions" at bounding box center [96, 410] width 132 height 8
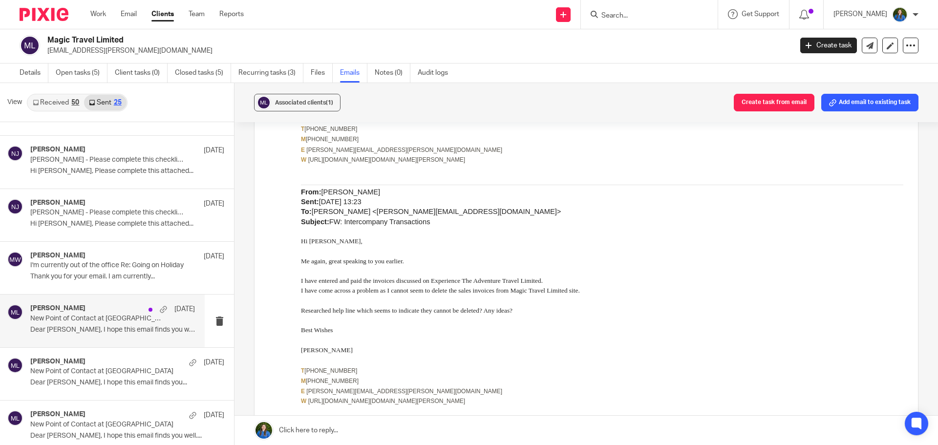
scroll to position [782, 0]
